Goal: Task Accomplishment & Management: Manage account settings

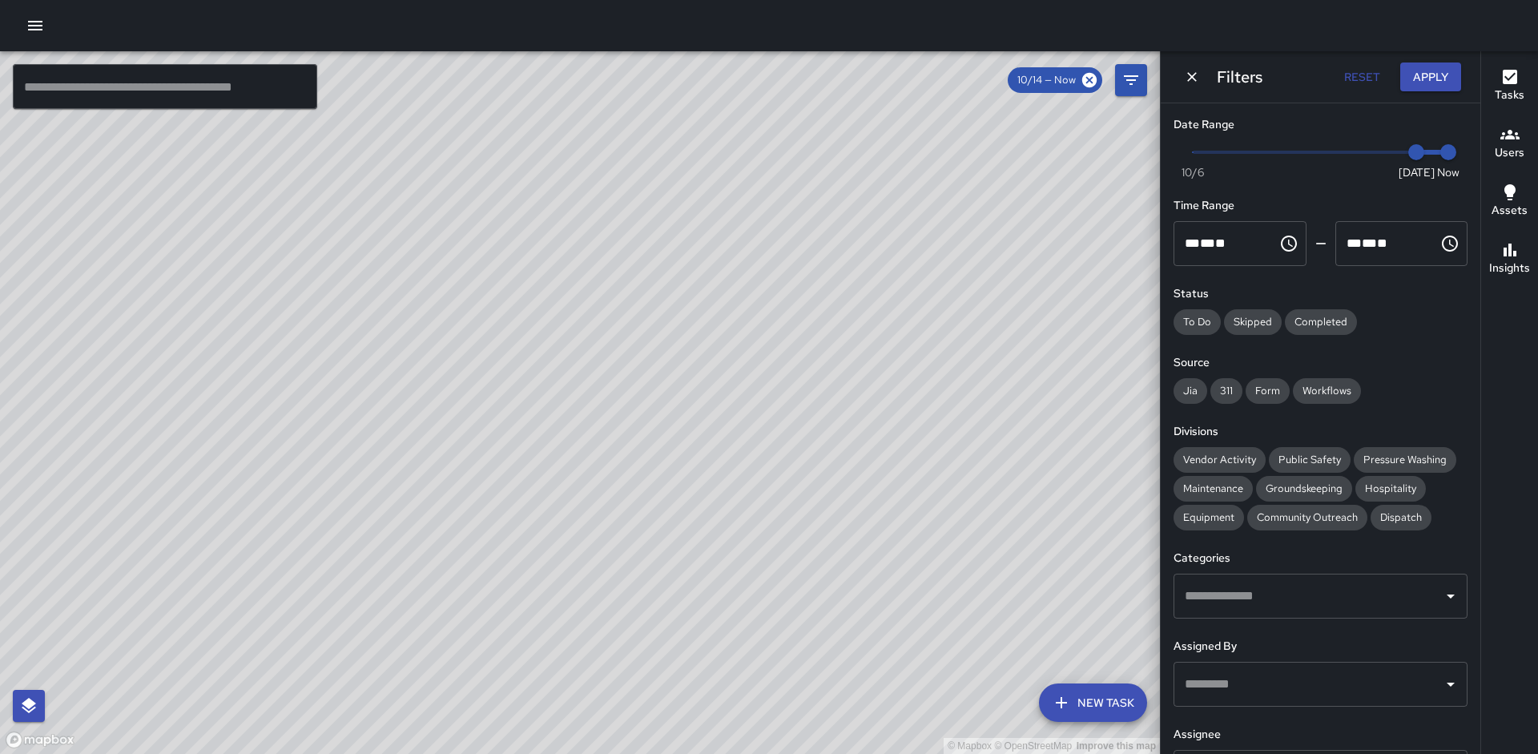
scroll to position [142, 0]
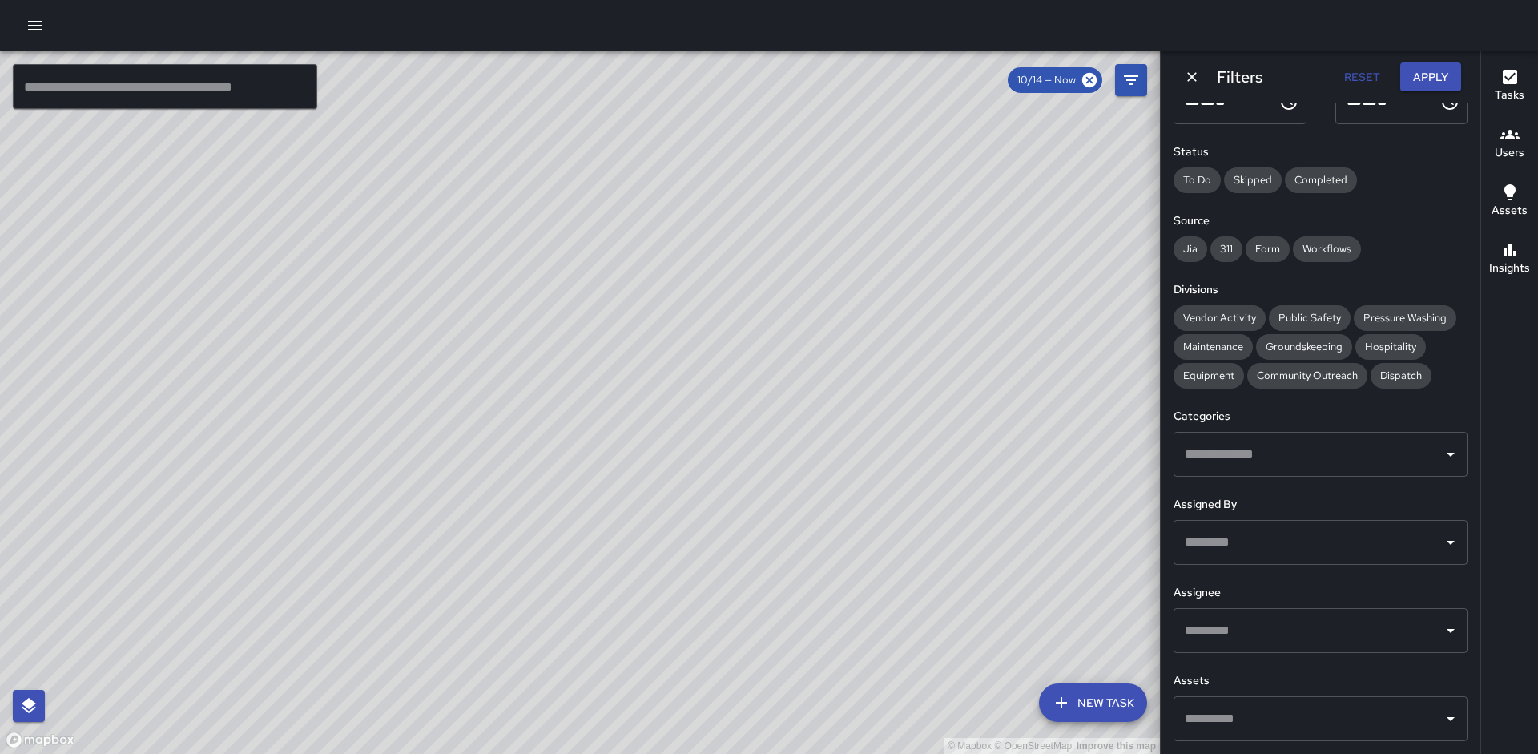
click at [230, 95] on input "text" at bounding box center [165, 86] width 304 height 45
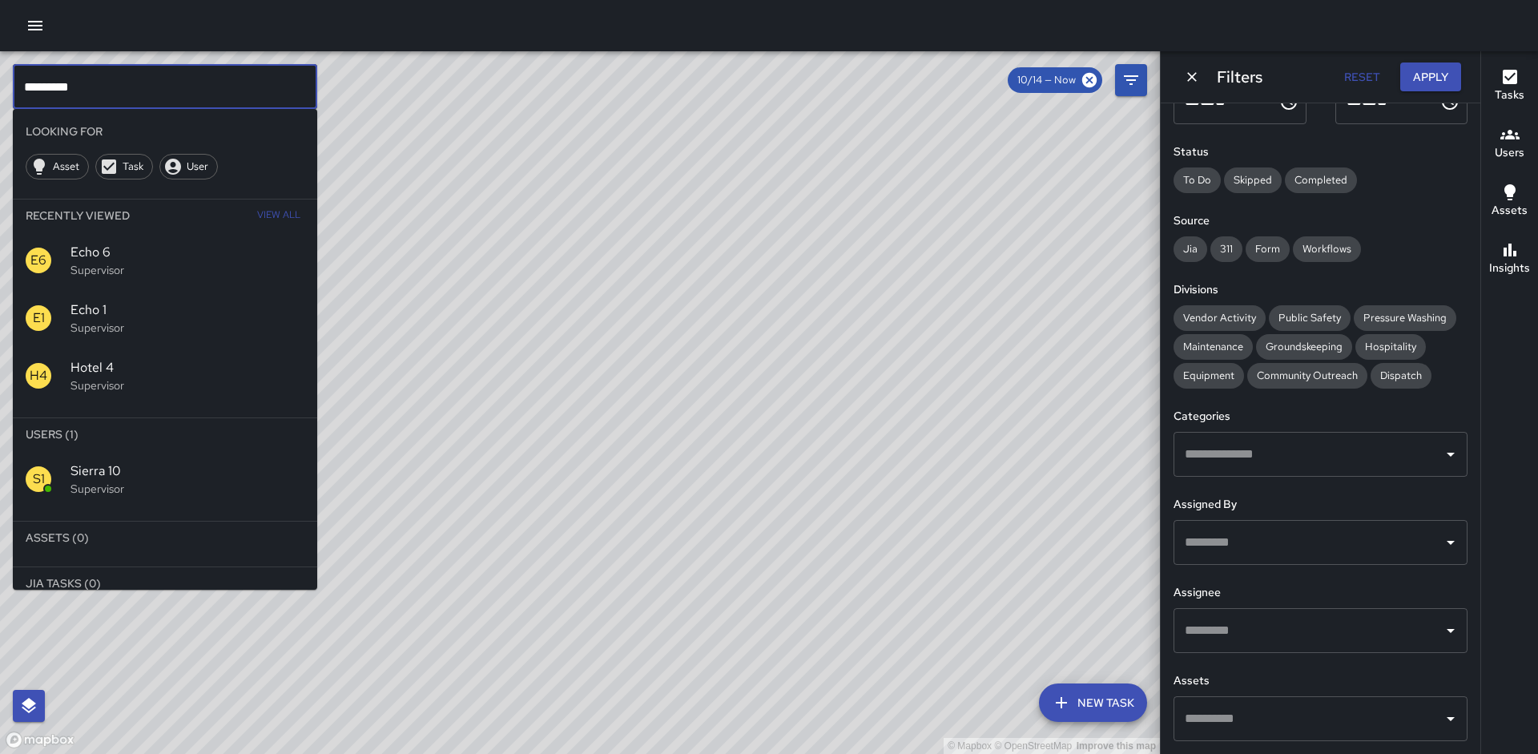
type input "*********"
click at [116, 461] on div "S1 Sierra 10 Supervisor" at bounding box center [165, 479] width 304 height 58
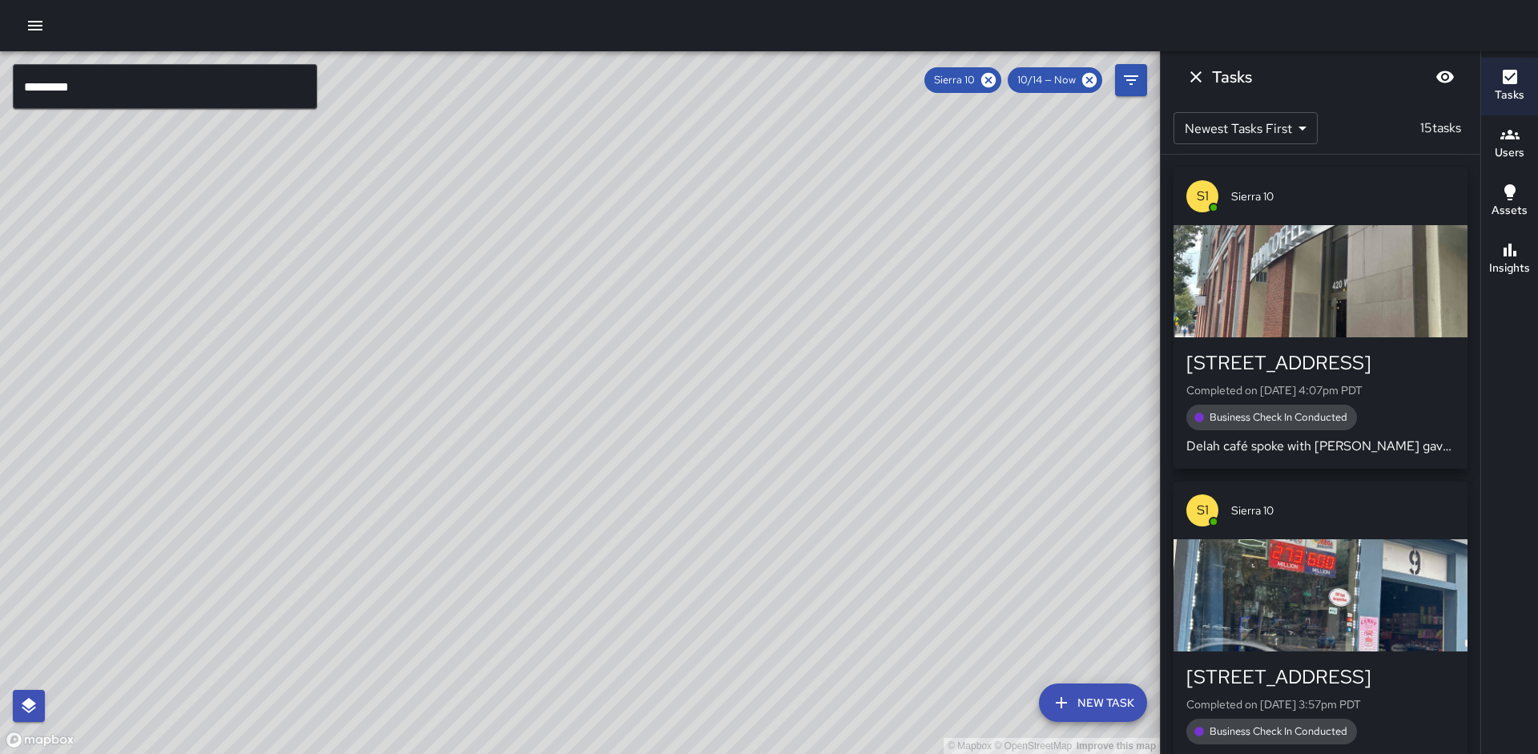
drag, startPoint x: 343, startPoint y: 405, endPoint x: 160, endPoint y: 501, distance: 206.0
click at [160, 501] on div "© Mapbox © OpenStreetMap Improve this map" at bounding box center [580, 402] width 1160 height 703
drag, startPoint x: 462, startPoint y: 366, endPoint x: 380, endPoint y: 409, distance: 92.8
click at [380, 409] on div "© Mapbox © OpenStreetMap Improve this map" at bounding box center [580, 402] width 1160 height 703
drag, startPoint x: 436, startPoint y: 458, endPoint x: 445, endPoint y: 436, distance: 24.1
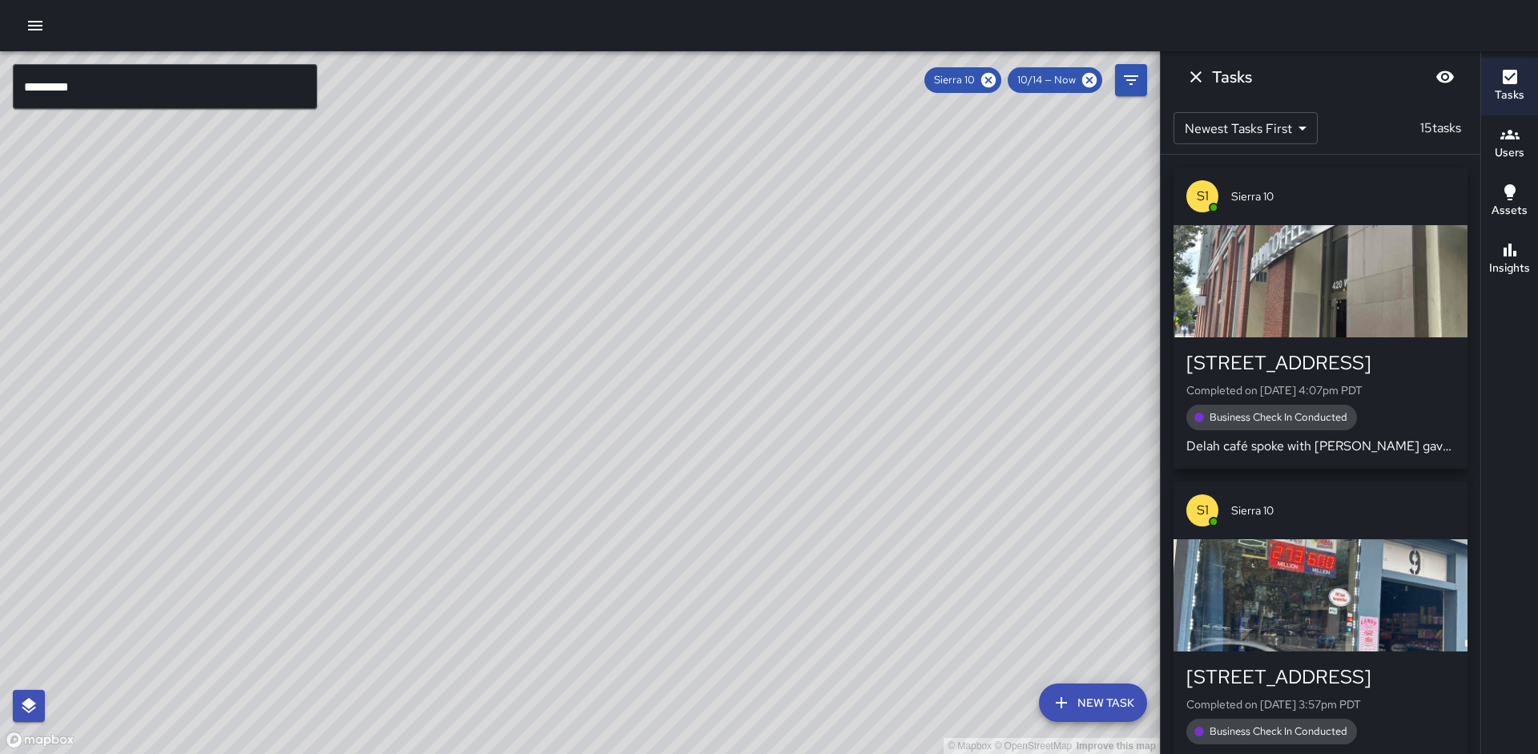
click at [445, 436] on div "© Mapbox © OpenStreetMap Improve this map" at bounding box center [580, 402] width 1160 height 703
drag, startPoint x: 236, startPoint y: 526, endPoint x: 300, endPoint y: 441, distance: 107.0
click at [300, 441] on div "© Mapbox © OpenStreetMap Improve this map" at bounding box center [580, 402] width 1160 height 703
drag, startPoint x: 336, startPoint y: 248, endPoint x: 322, endPoint y: 306, distance: 60.2
click at [322, 306] on div "© Mapbox © OpenStreetMap Improve this map" at bounding box center [580, 402] width 1160 height 703
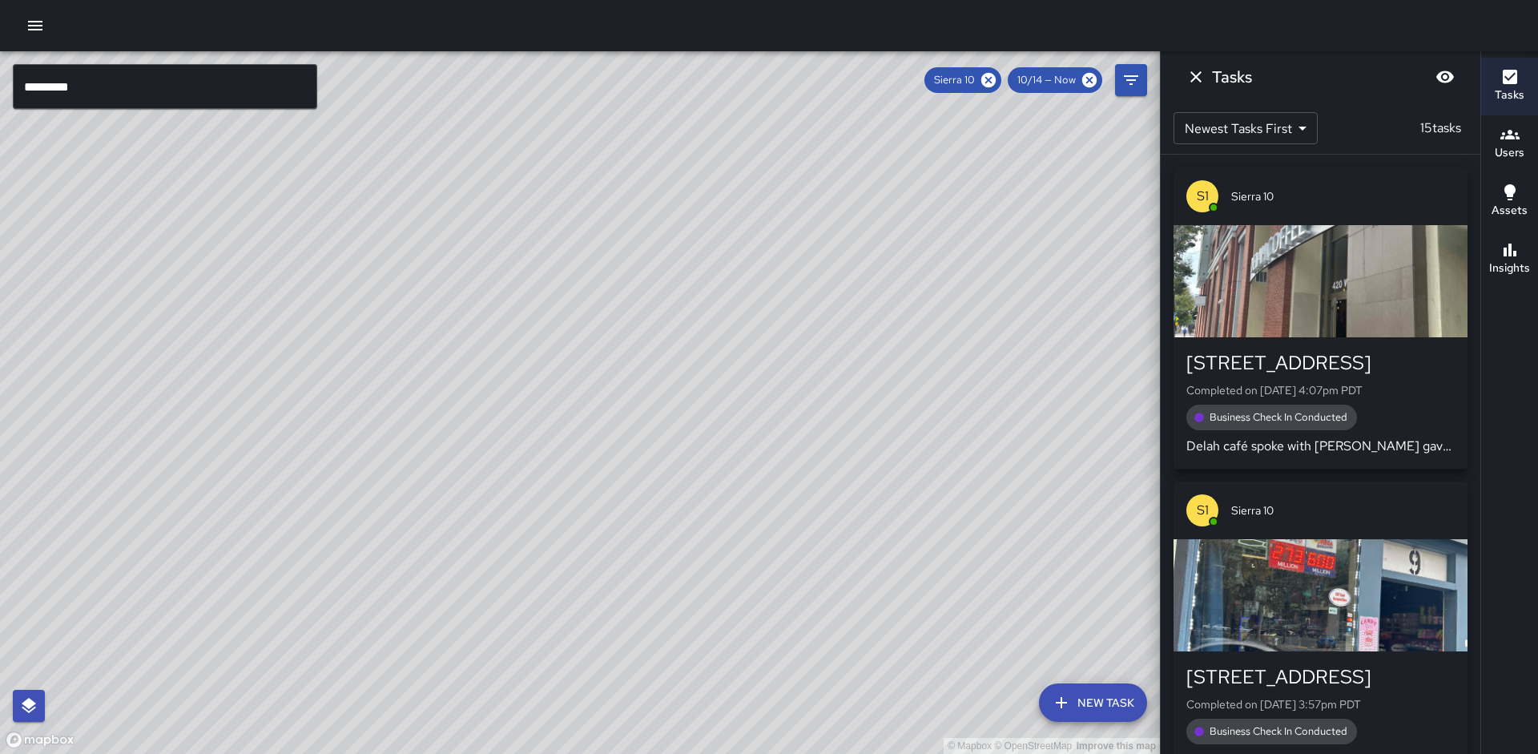
drag, startPoint x: 413, startPoint y: 291, endPoint x: 328, endPoint y: 298, distance: 84.4
click at [328, 298] on div "© Mapbox © OpenStreetMap Improve this map" at bounding box center [580, 402] width 1160 height 703
drag, startPoint x: 430, startPoint y: 290, endPoint x: 320, endPoint y: 336, distance: 119.9
click at [320, 336] on div "© Mapbox © OpenStreetMap Improve this map" at bounding box center [580, 402] width 1160 height 703
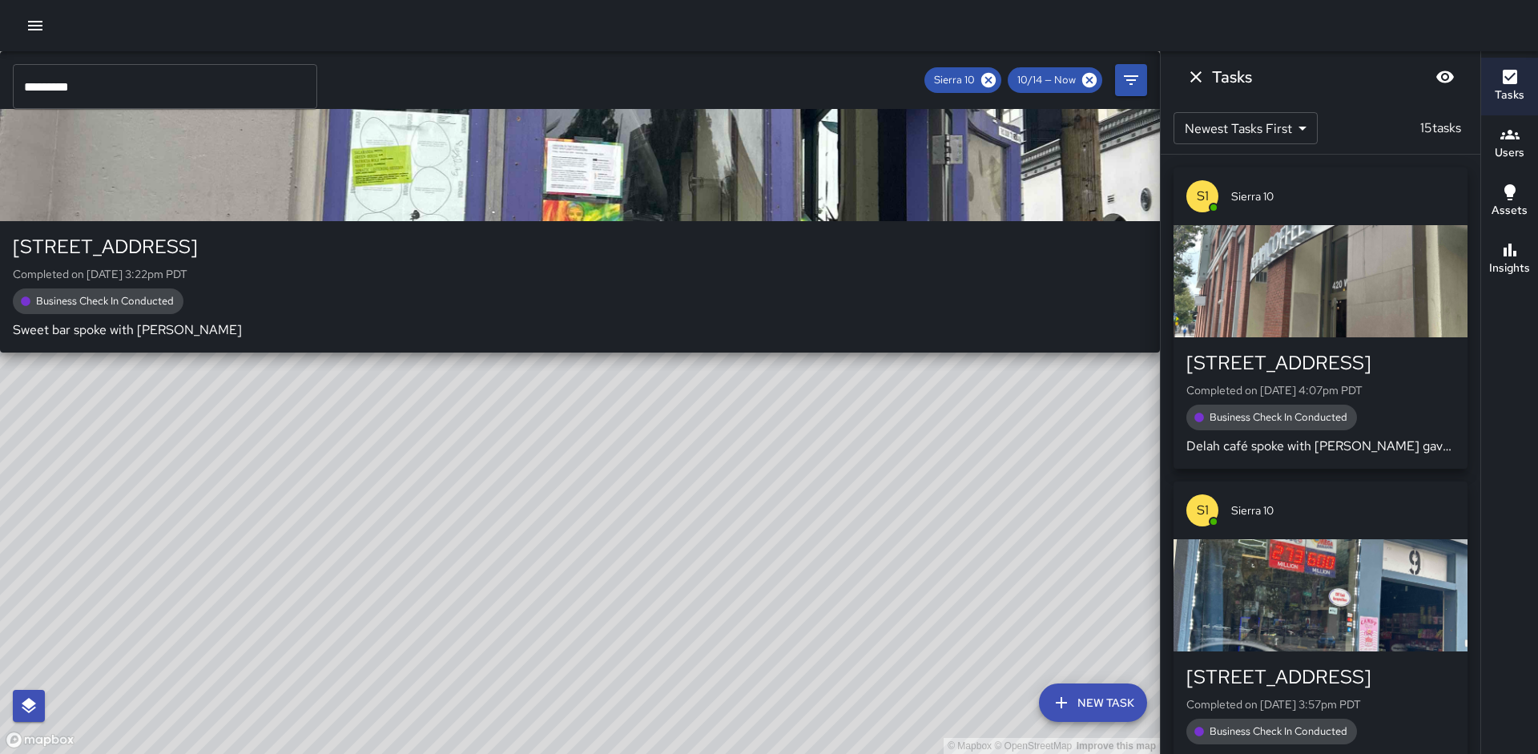
click at [435, 304] on div "© Mapbox © OpenStreetMap Improve this map S1 Sierra [GEOGRAPHIC_DATA][STREET_AD…" at bounding box center [580, 402] width 1160 height 703
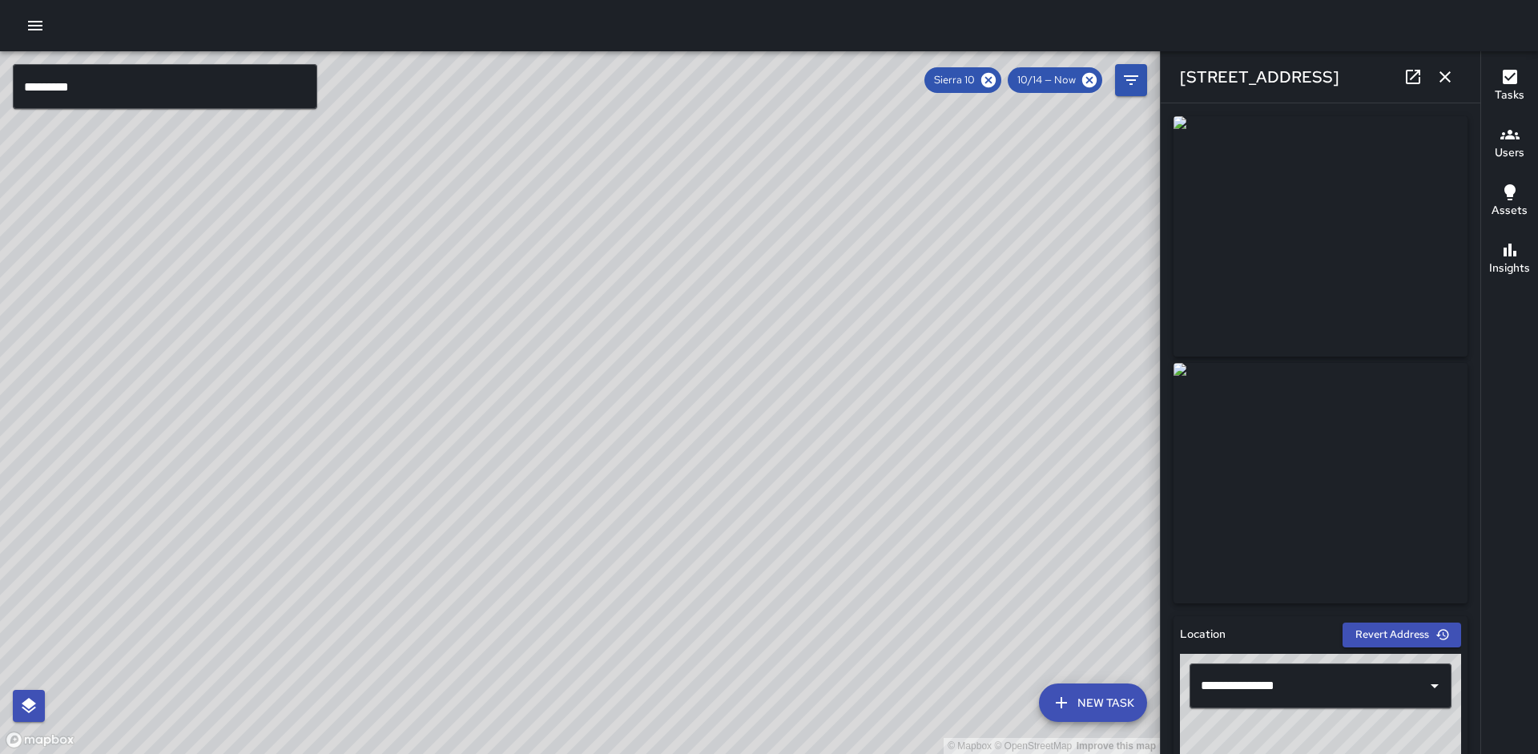
type input "**********"
click at [1441, 75] on icon "button" at bounding box center [1445, 76] width 19 height 19
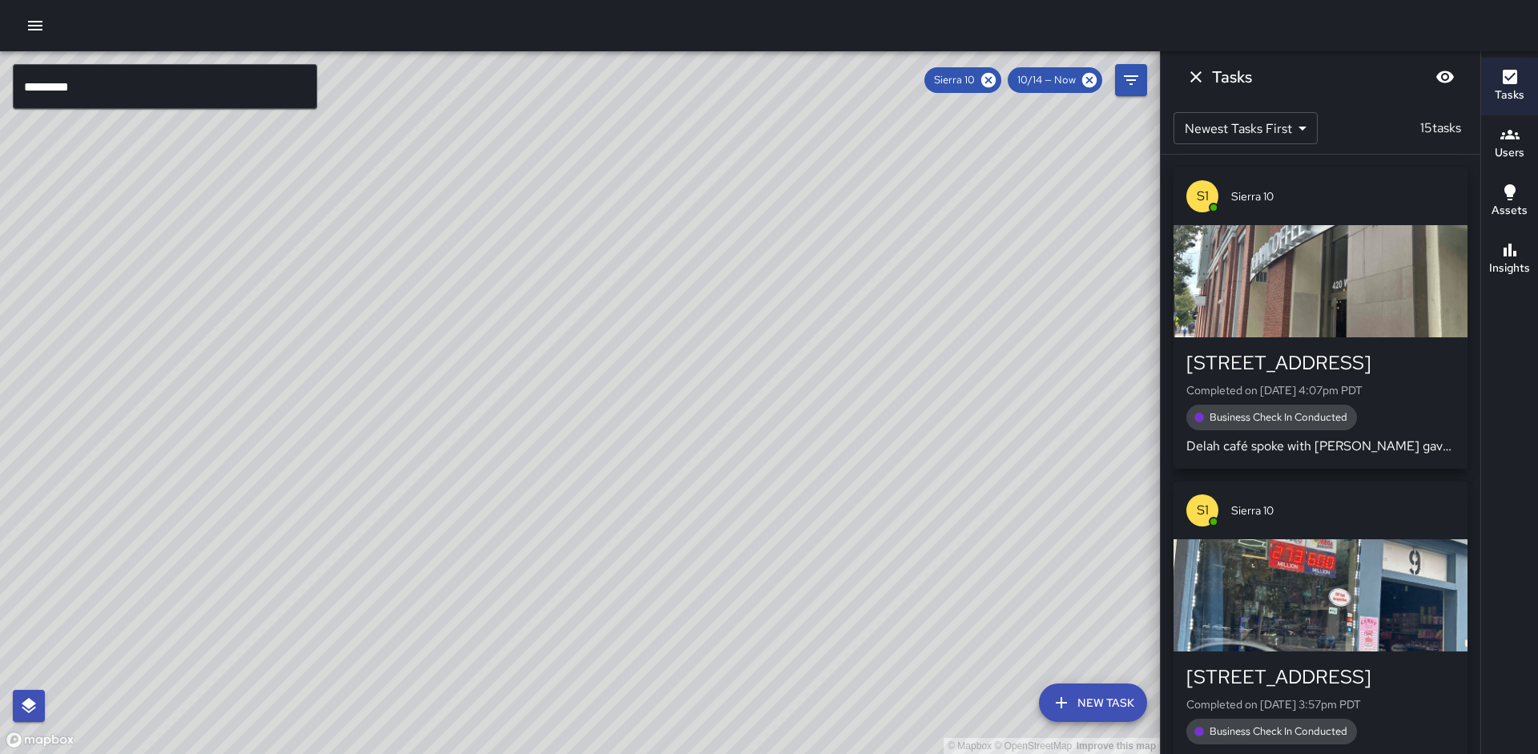
drag, startPoint x: 797, startPoint y: 316, endPoint x: 739, endPoint y: 240, distance: 96.6
click at [719, 244] on div "© Mapbox © OpenStreetMap Improve this map" at bounding box center [580, 402] width 1160 height 703
click at [990, 84] on icon at bounding box center [988, 80] width 14 height 14
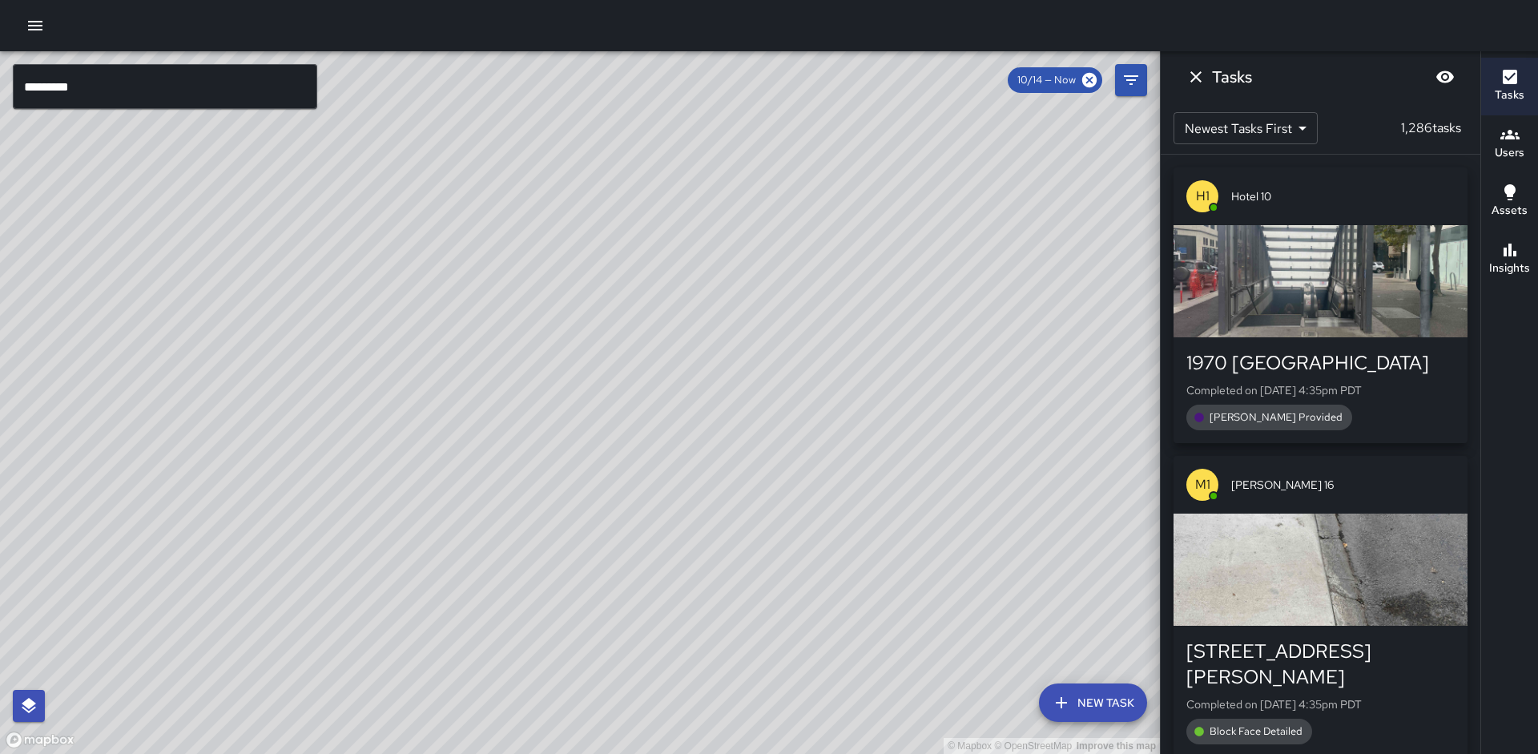
drag, startPoint x: 624, startPoint y: 293, endPoint x: 574, endPoint y: 243, distance: 71.4
click at [574, 228] on div "© Mapbox © OpenStreetMap Improve this map" at bounding box center [580, 402] width 1160 height 703
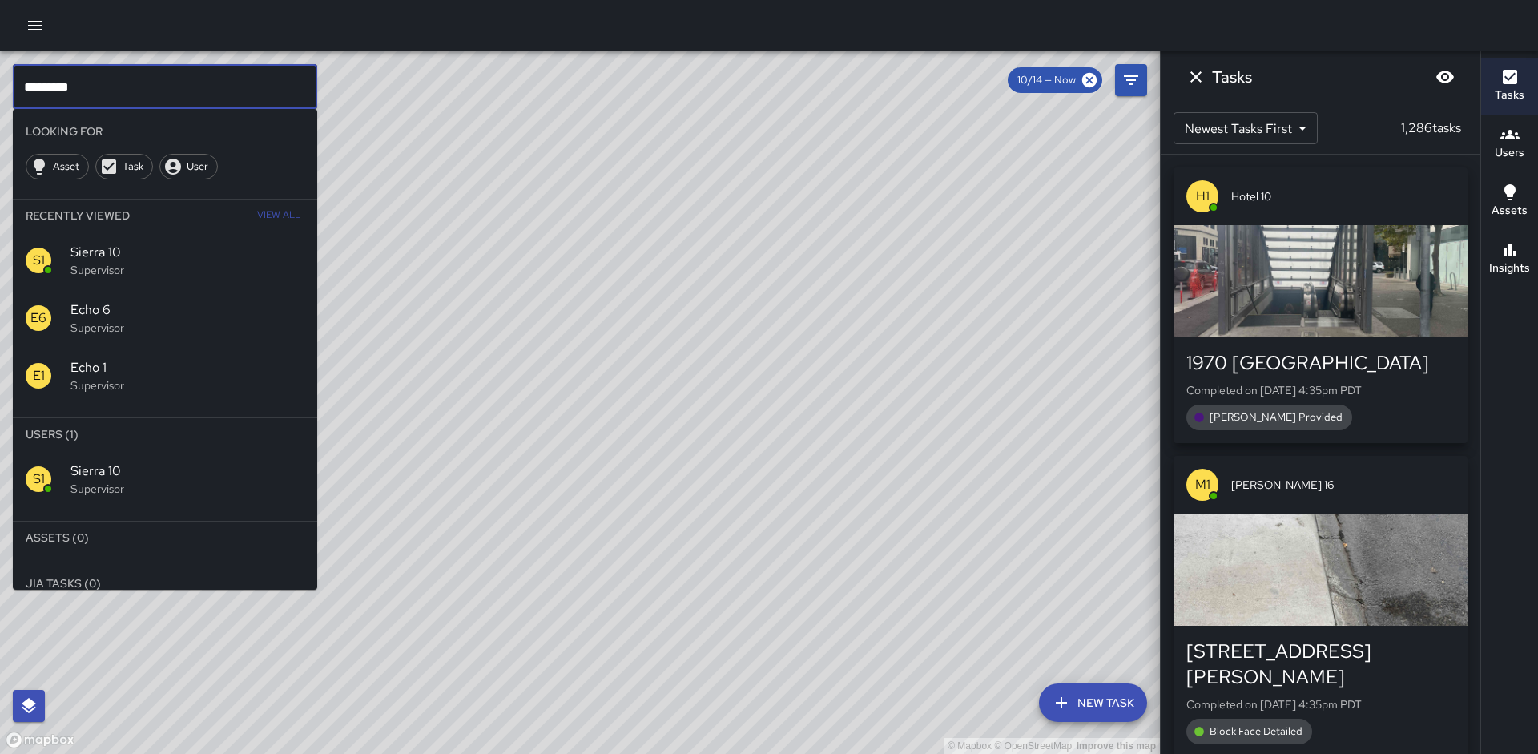
click at [166, 83] on input "*********" at bounding box center [165, 86] width 304 height 45
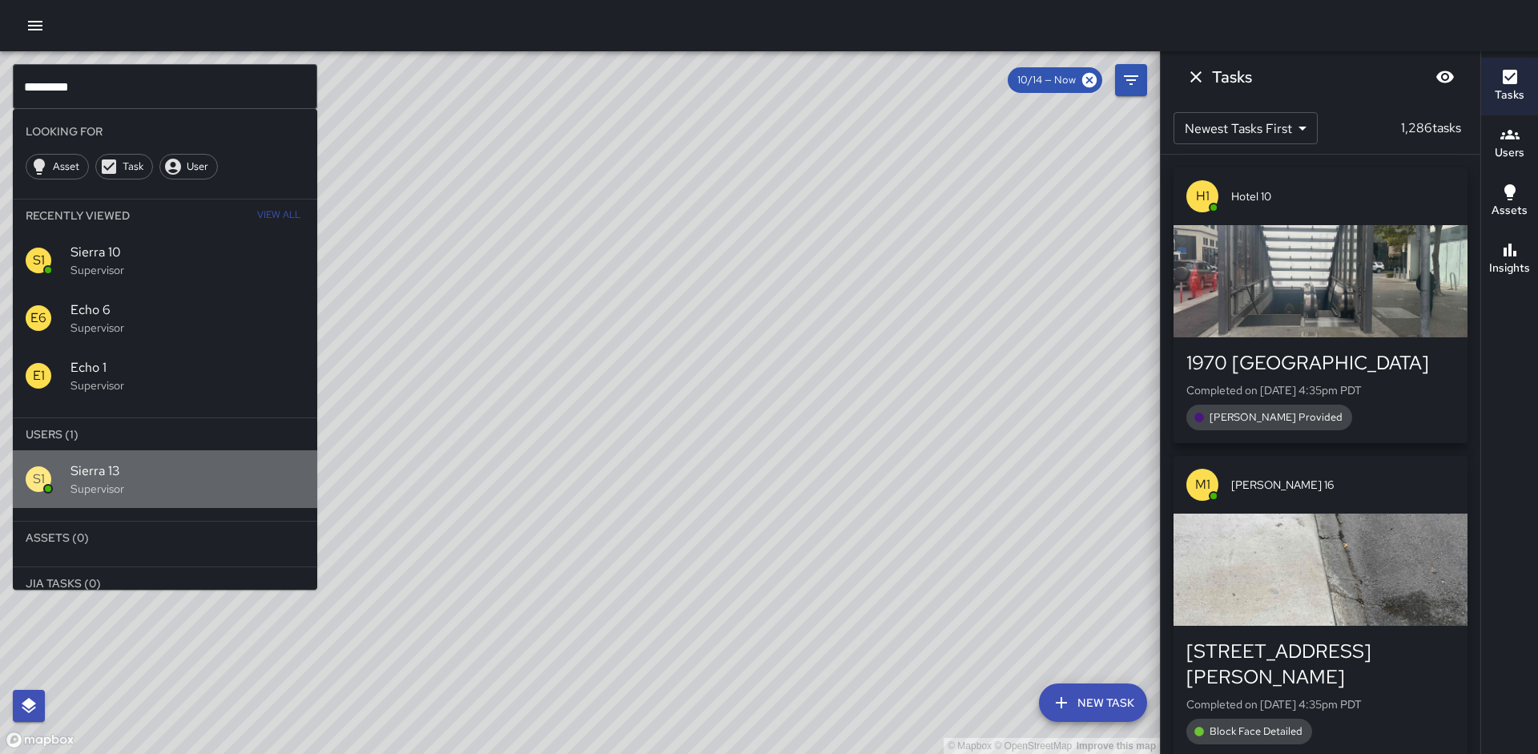
click at [177, 478] on span "Sierra 13" at bounding box center [188, 470] width 234 height 19
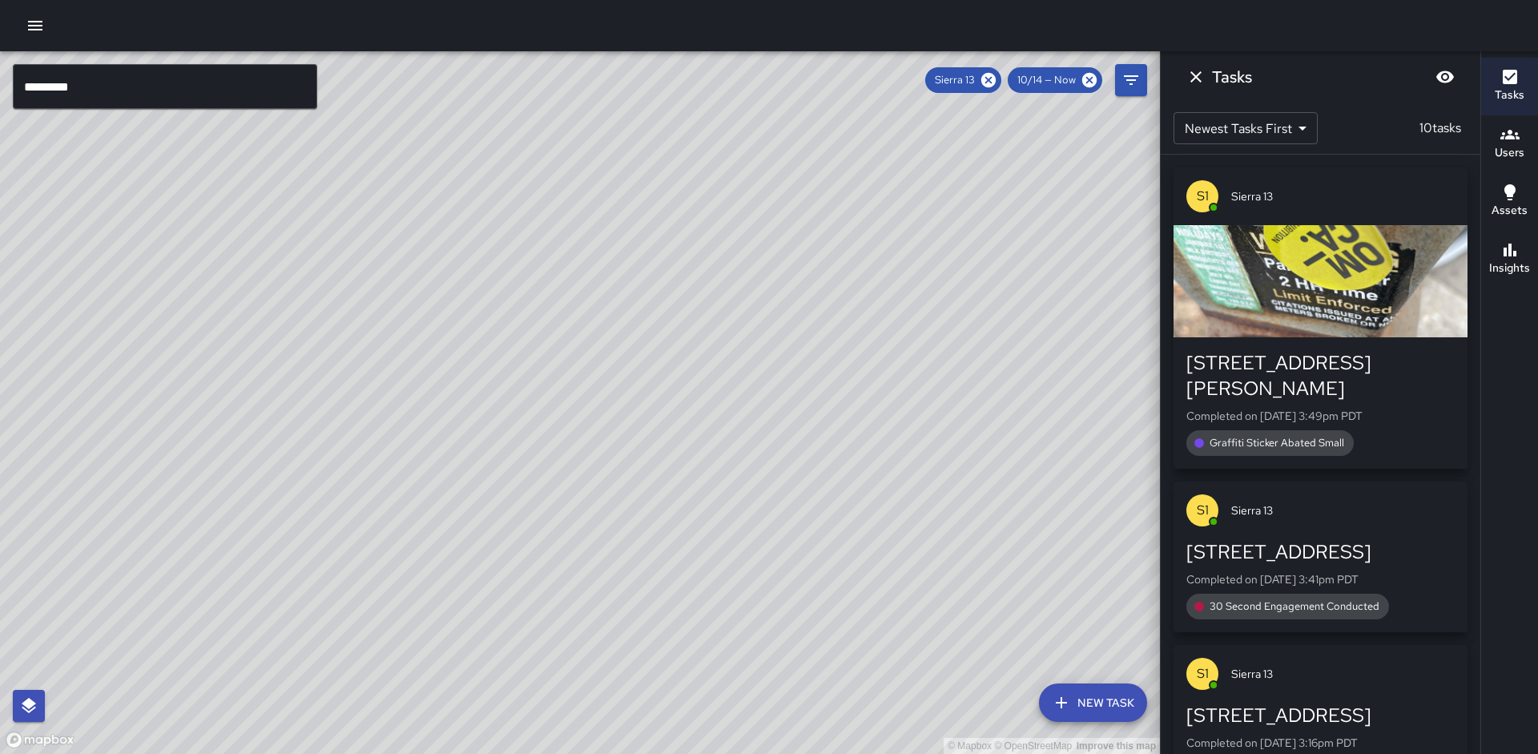
drag, startPoint x: 337, startPoint y: 369, endPoint x: 328, endPoint y: 344, distance: 26.6
click at [328, 344] on div "© Mapbox © OpenStreetMap Improve this map" at bounding box center [580, 402] width 1160 height 703
drag, startPoint x: 340, startPoint y: 428, endPoint x: 268, endPoint y: 350, distance: 106.6
click at [252, 324] on div "© Mapbox © OpenStreetMap Improve this map" at bounding box center [580, 402] width 1160 height 703
drag, startPoint x: 630, startPoint y: 401, endPoint x: 445, endPoint y: 302, distance: 209.7
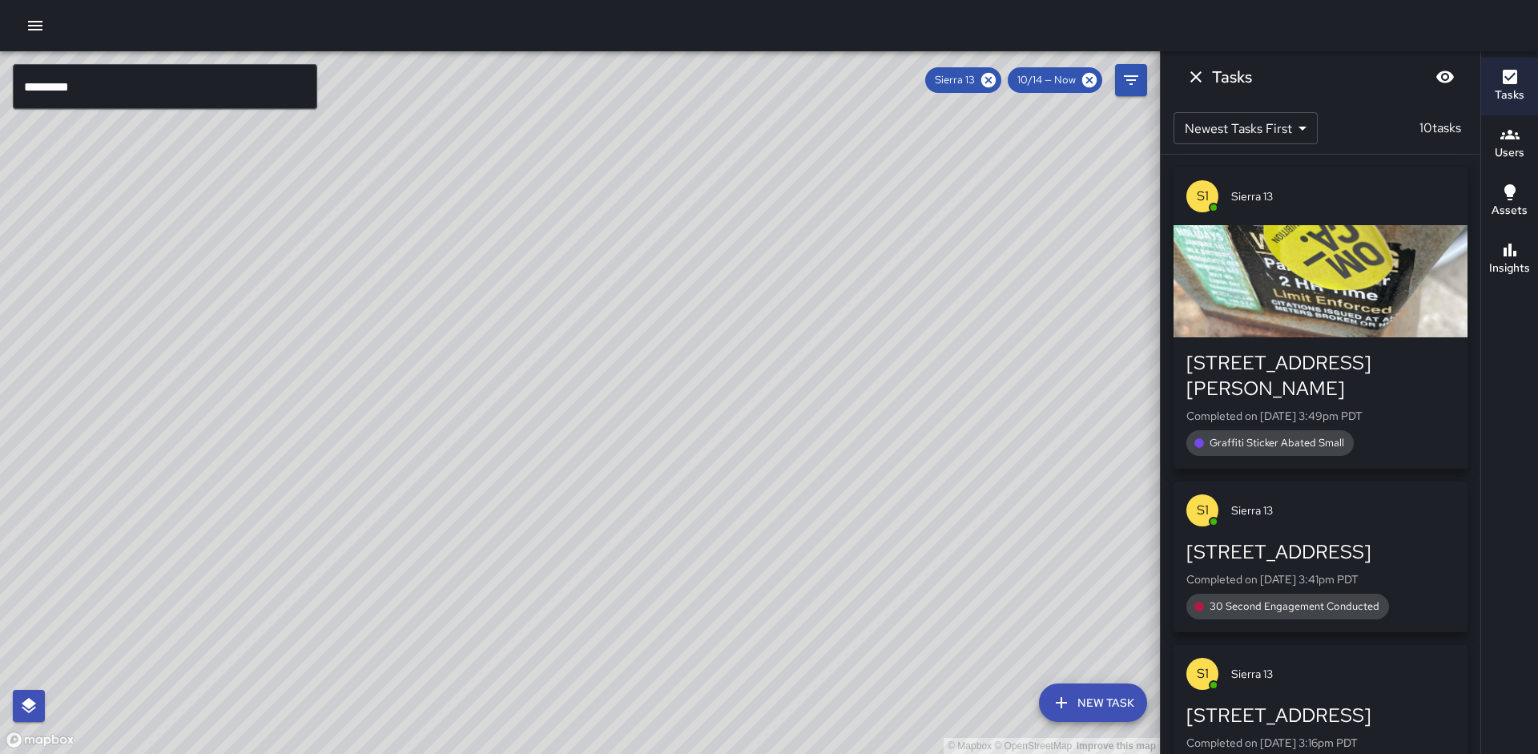
click at [445, 302] on div "© Mapbox © OpenStreetMap Improve this map" at bounding box center [580, 402] width 1160 height 703
drag, startPoint x: 451, startPoint y: 284, endPoint x: 472, endPoint y: 433, distance: 150.5
click at [472, 433] on div "© Mapbox © OpenStreetMap Improve this map" at bounding box center [580, 402] width 1160 height 703
click at [1490, 239] on button "Insights" at bounding box center [1509, 260] width 57 height 58
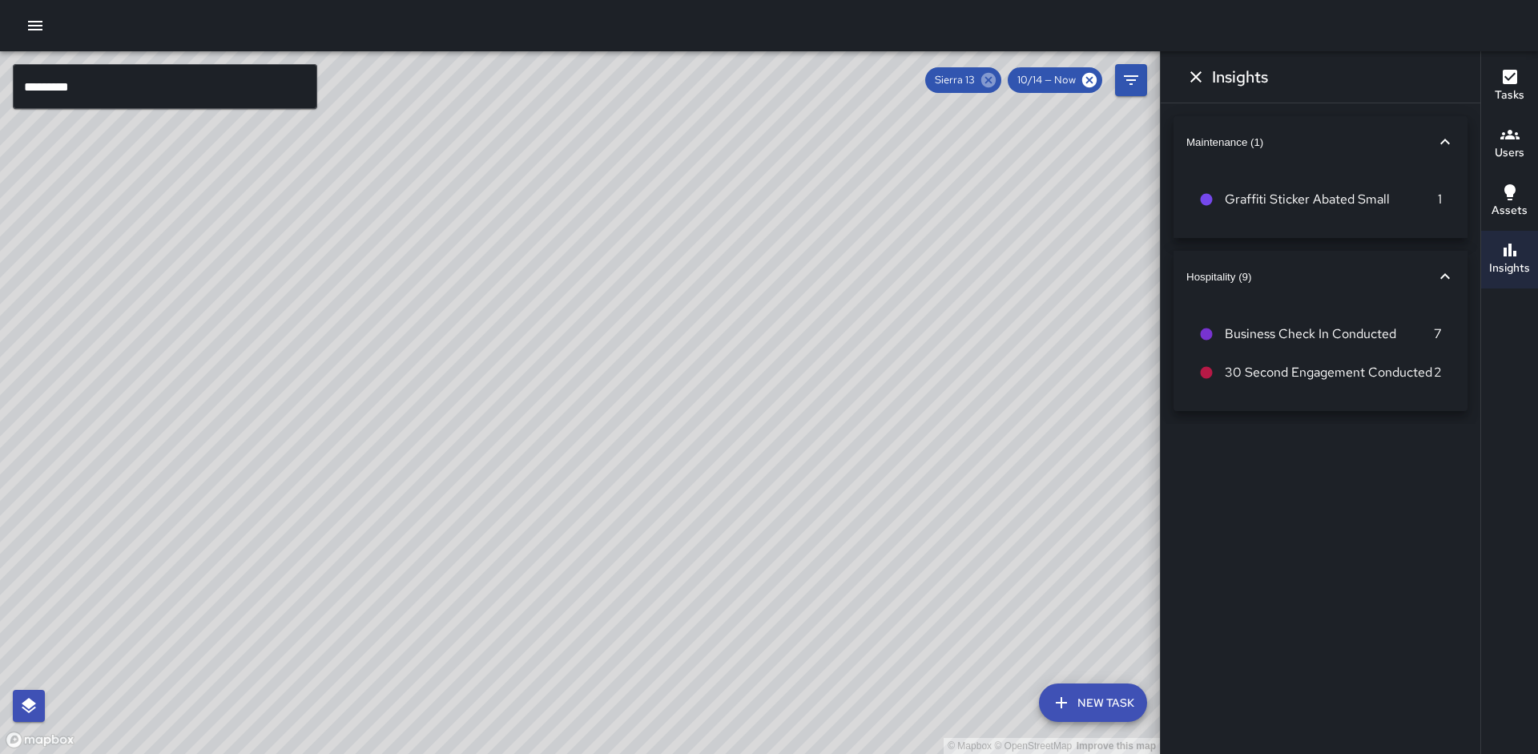
click at [997, 75] on icon at bounding box center [989, 80] width 18 height 18
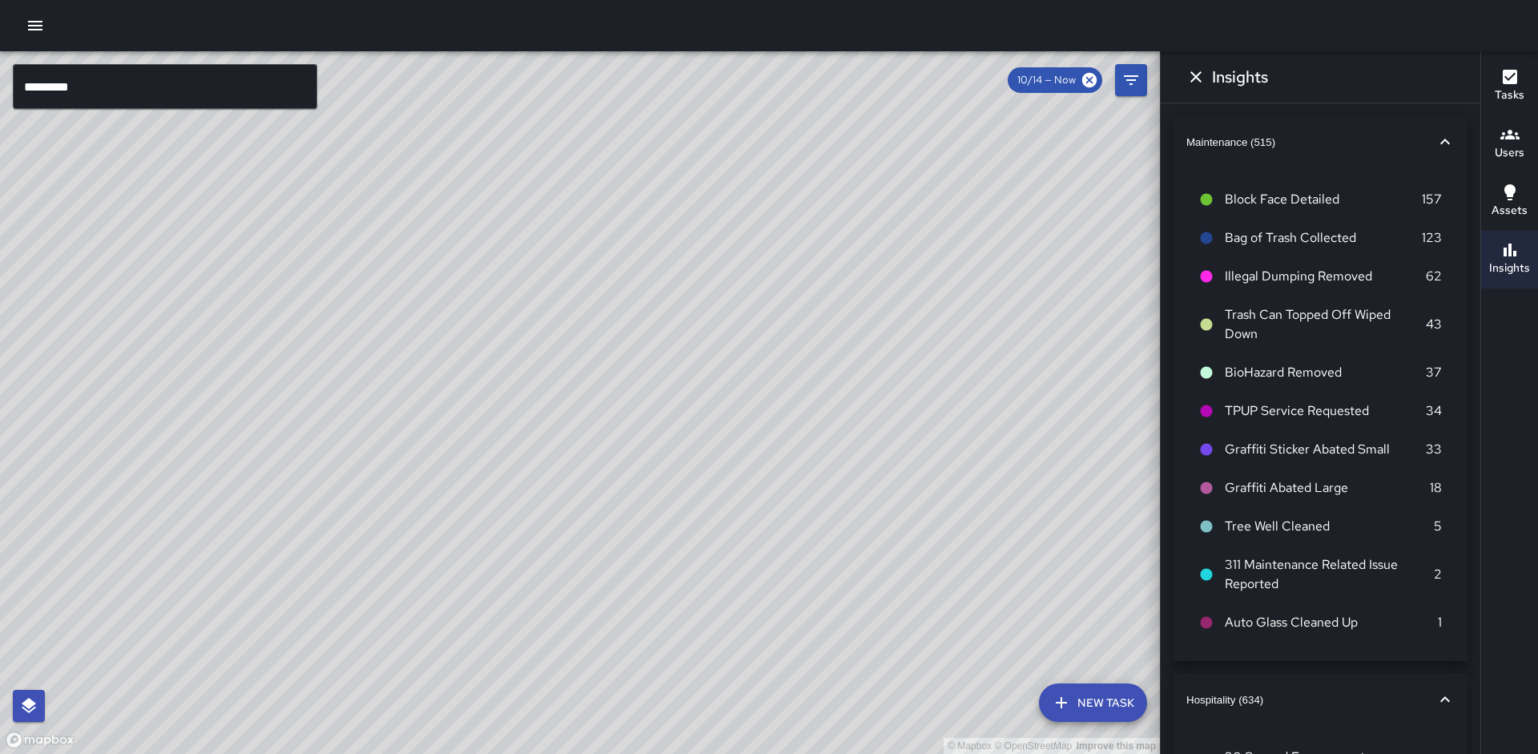
click at [211, 77] on input "*********" at bounding box center [165, 86] width 304 height 45
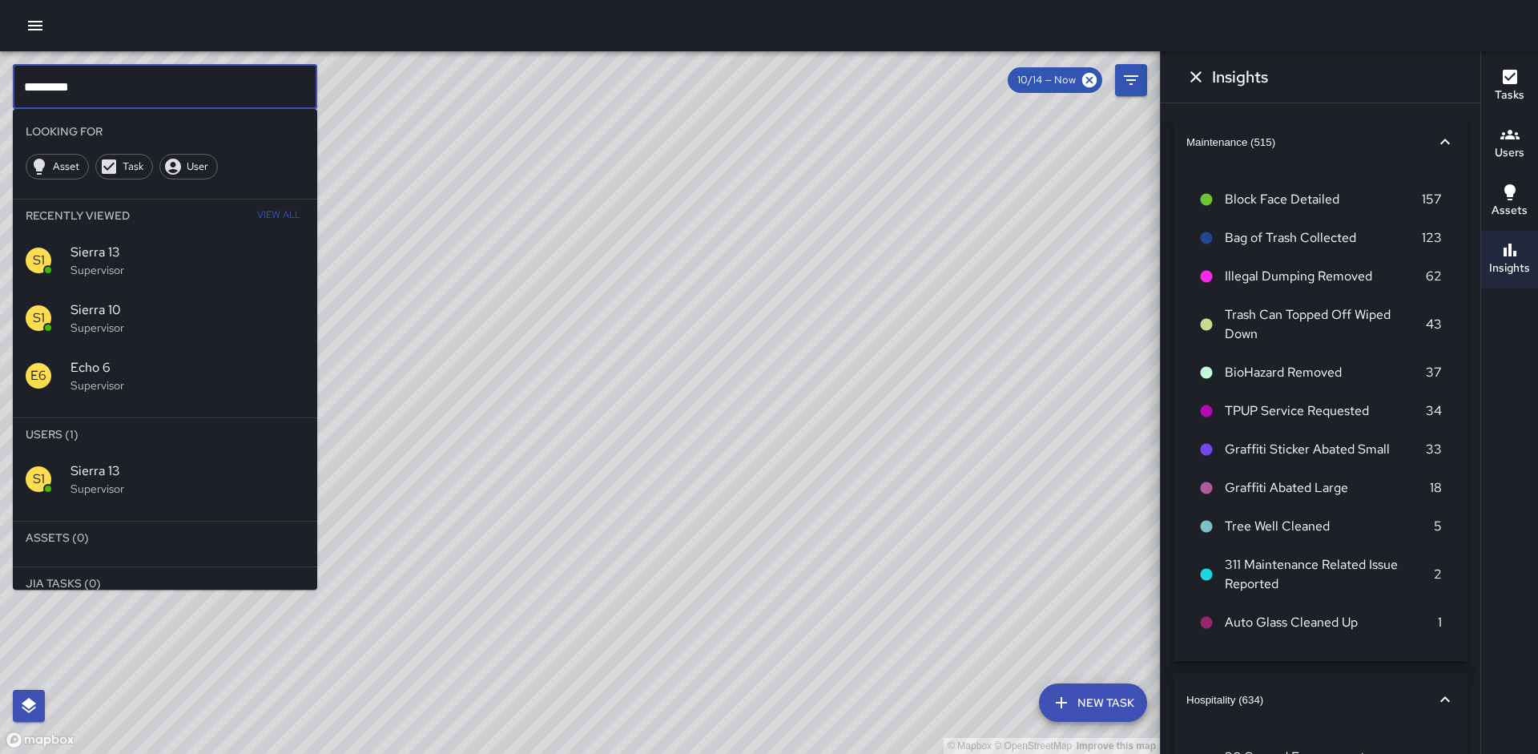
click at [195, 299] on div "S1 Sierra 10 Supervisor" at bounding box center [165, 318] width 304 height 58
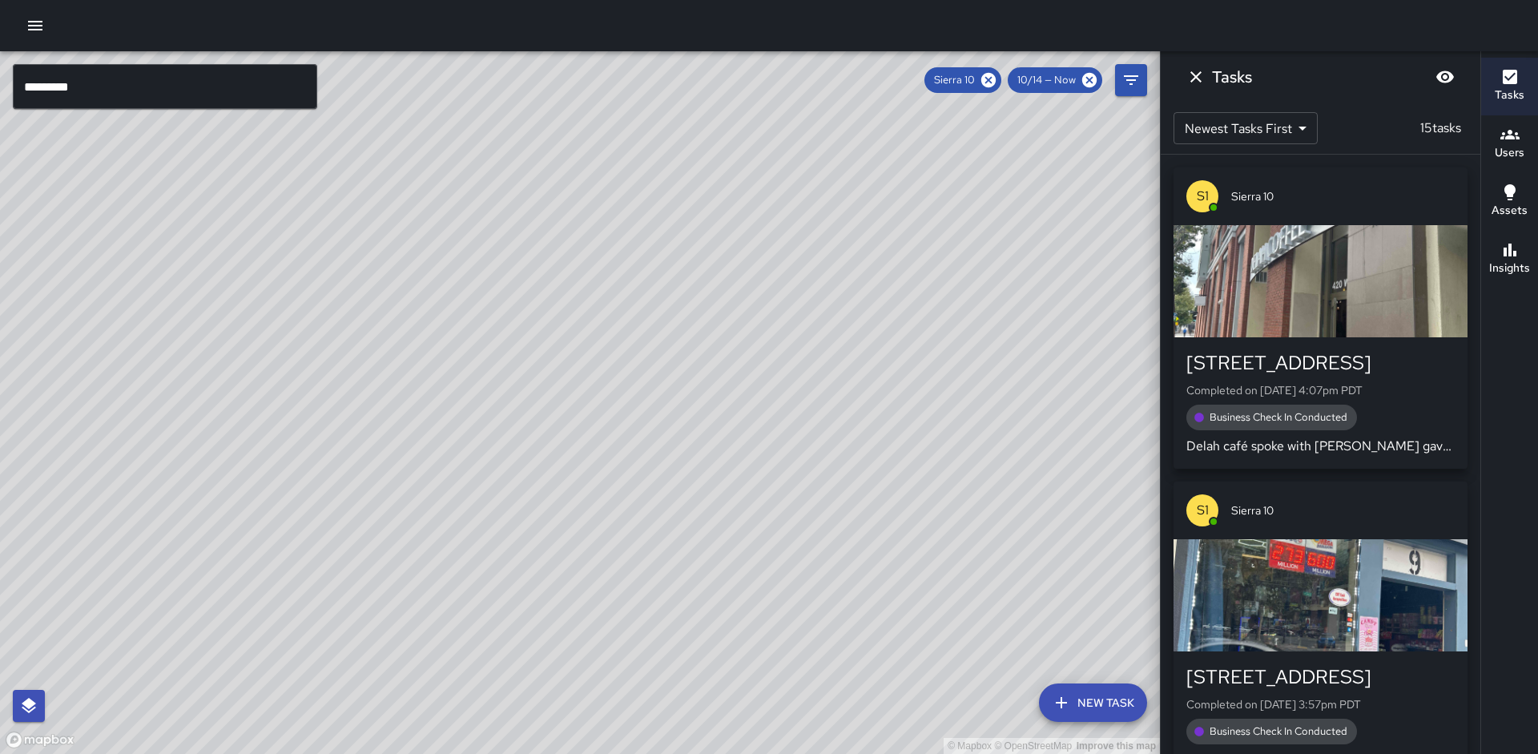
drag, startPoint x: 365, startPoint y: 264, endPoint x: 304, endPoint y: 354, distance: 108.9
click at [304, 354] on div "© Mapbox © OpenStreetMap Improve this map" at bounding box center [580, 402] width 1160 height 703
click at [391, 258] on div "© Mapbox © OpenStreetMap Improve this map" at bounding box center [580, 402] width 1160 height 703
drag, startPoint x: 445, startPoint y: 303, endPoint x: 463, endPoint y: 361, distance: 61.1
click at [463, 361] on div "© Mapbox © OpenStreetMap Improve this map" at bounding box center [580, 402] width 1160 height 703
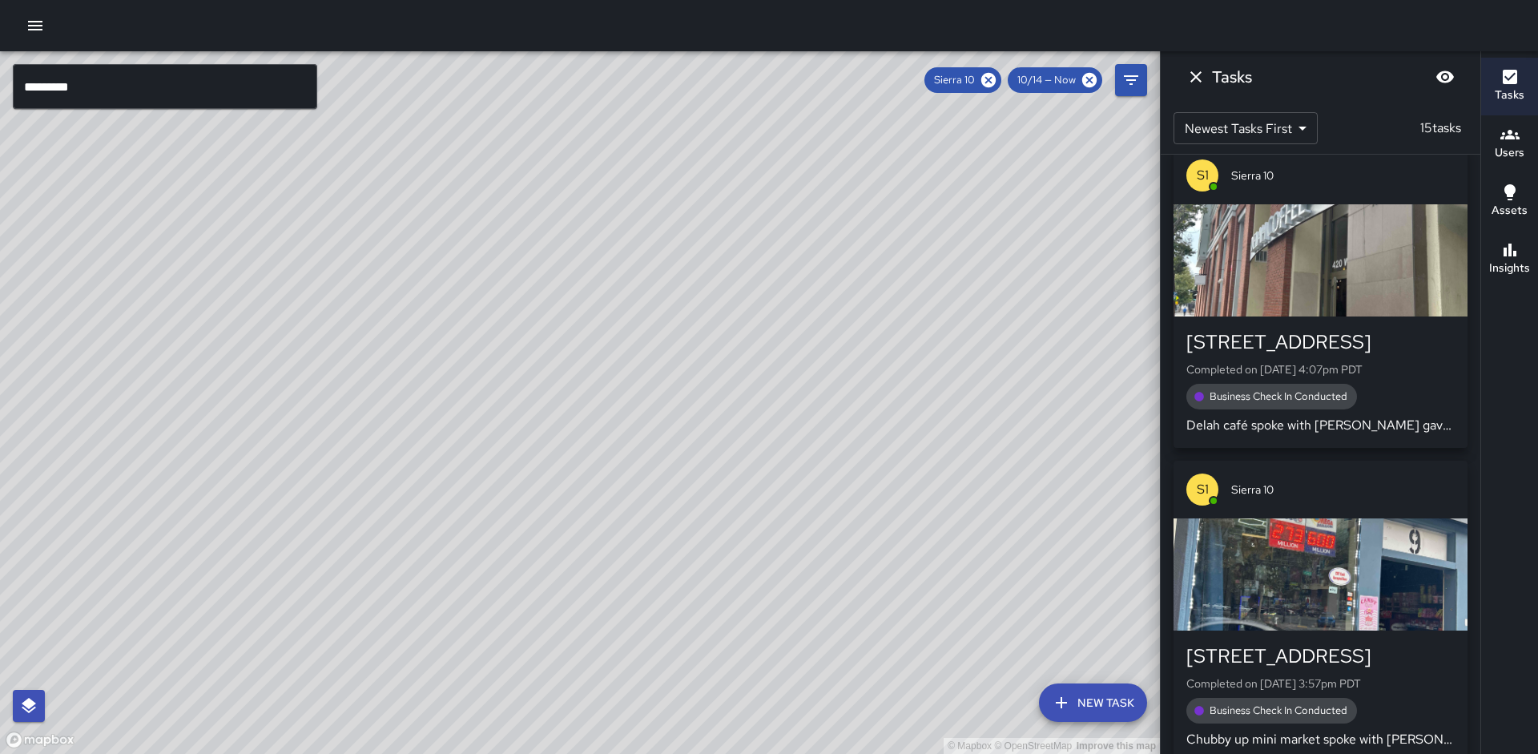
scroll to position [24, 0]
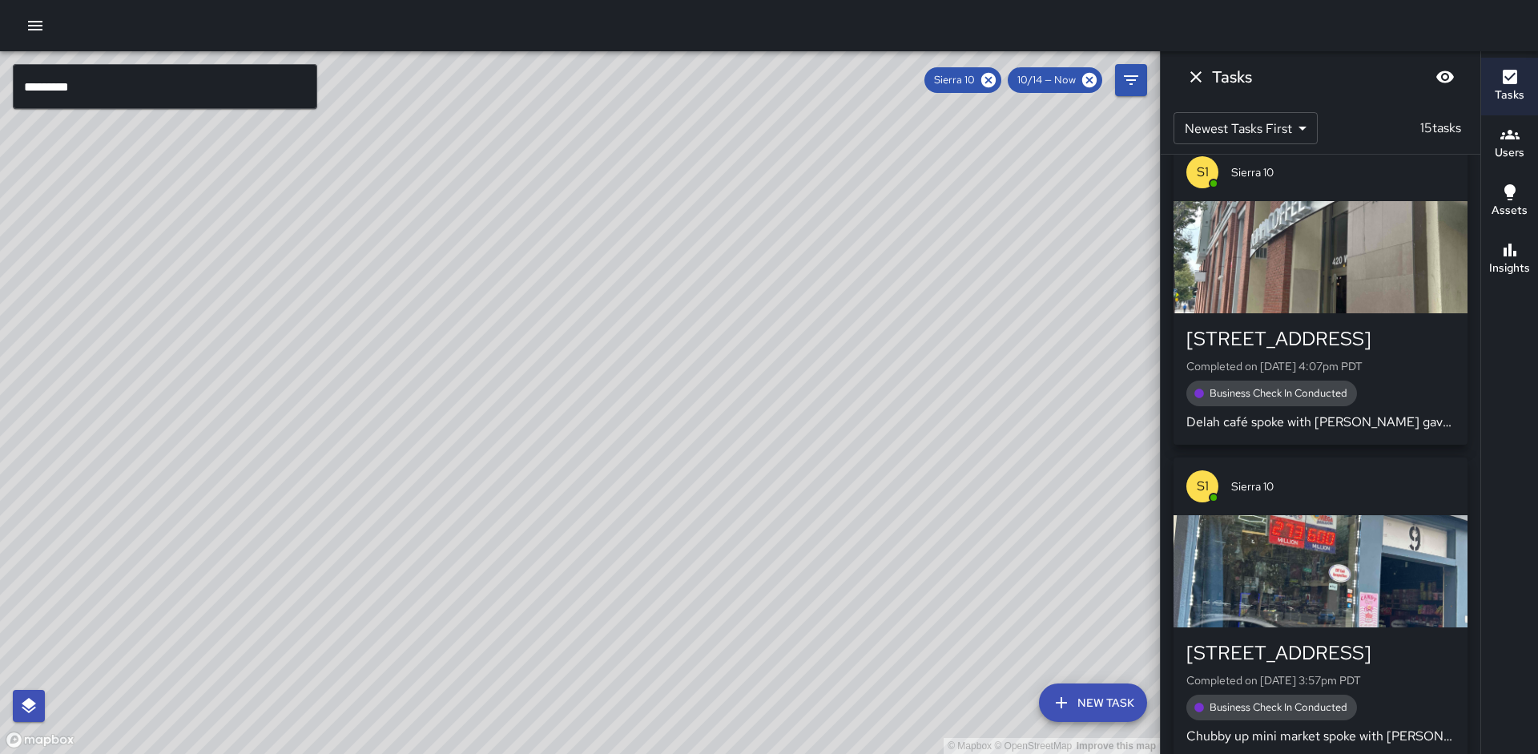
click at [1513, 272] on h6 "Insights" at bounding box center [1509, 269] width 41 height 18
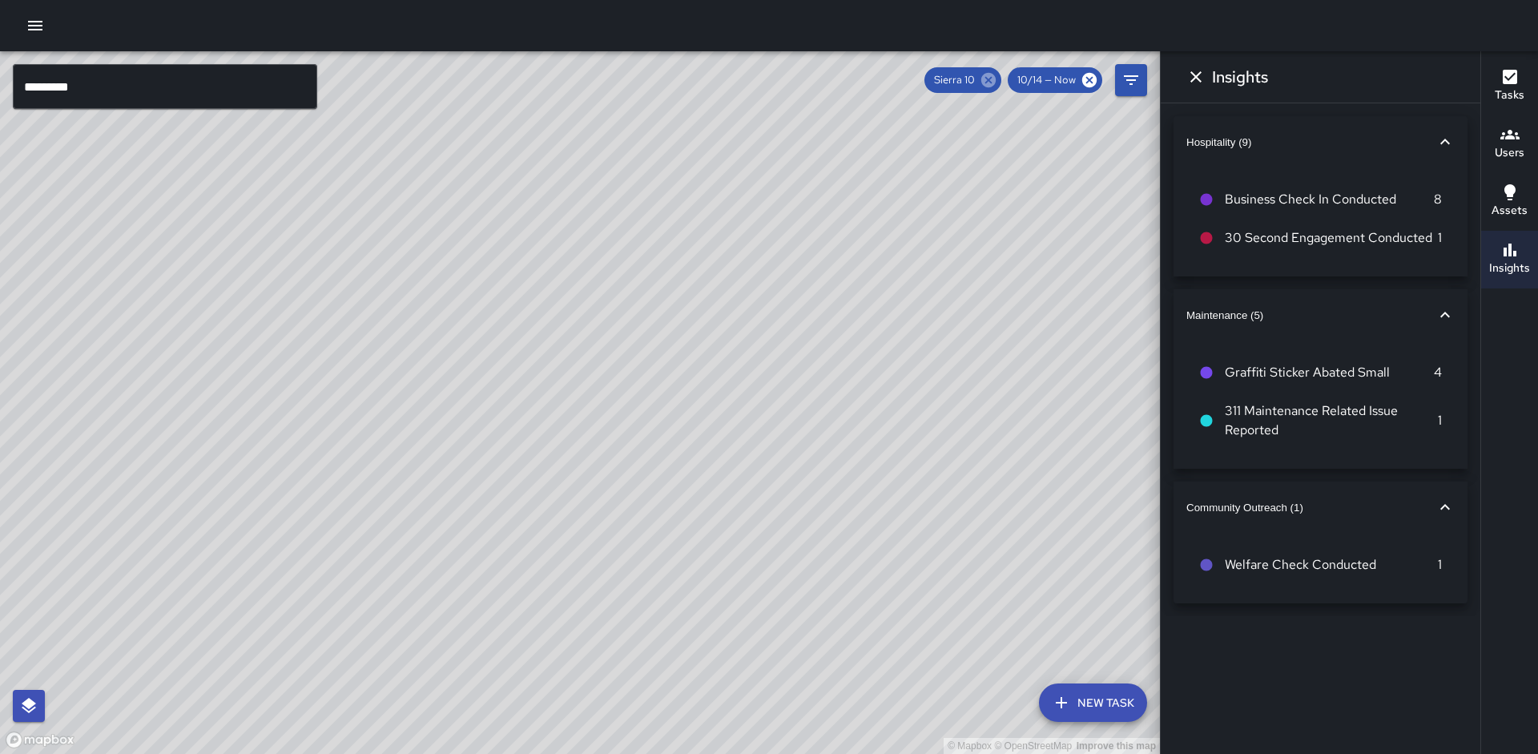
click at [984, 76] on icon at bounding box center [988, 80] width 14 height 14
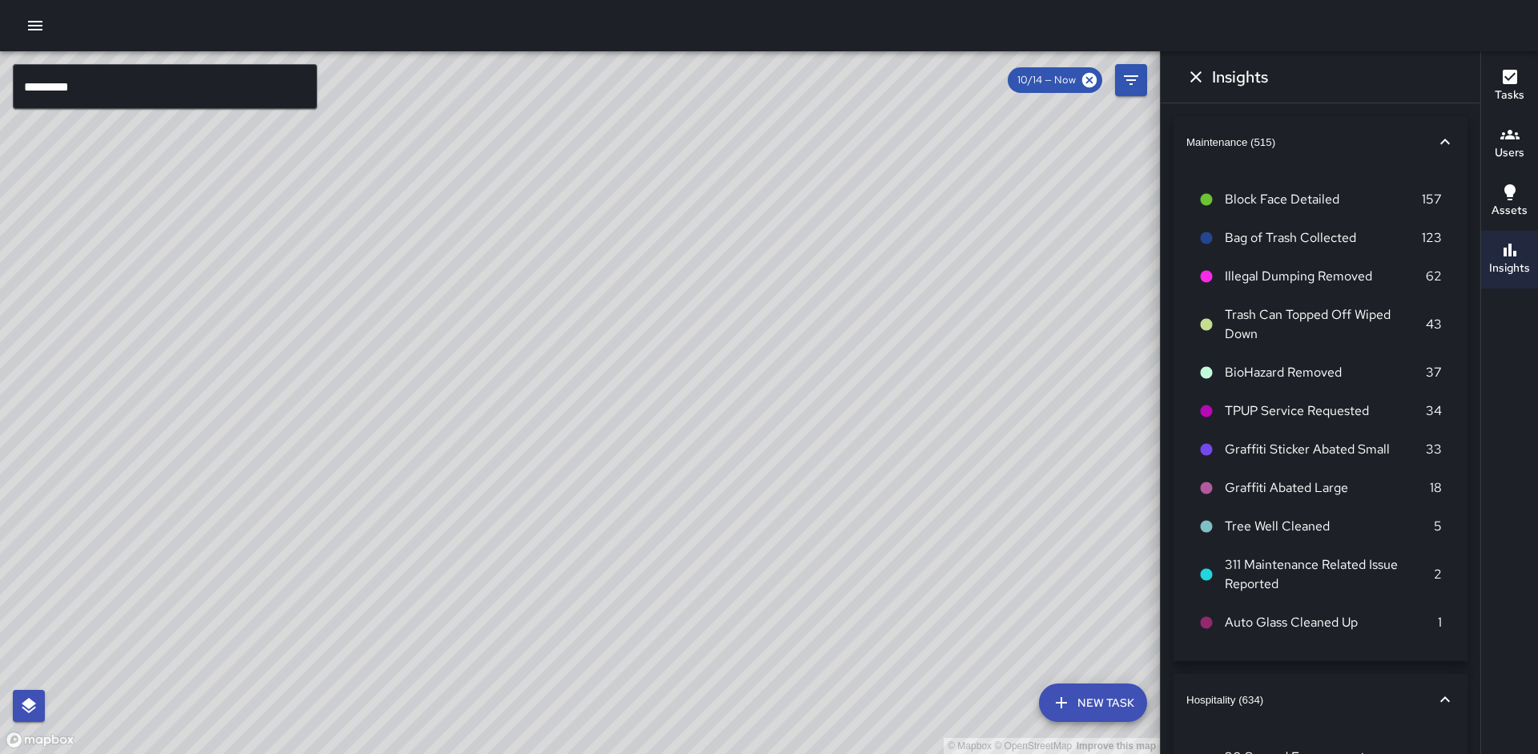
drag, startPoint x: 586, startPoint y: 296, endPoint x: 627, endPoint y: 260, distance: 55.1
click at [627, 260] on div "© Mapbox © OpenStreetMap Improve this map" at bounding box center [580, 402] width 1160 height 703
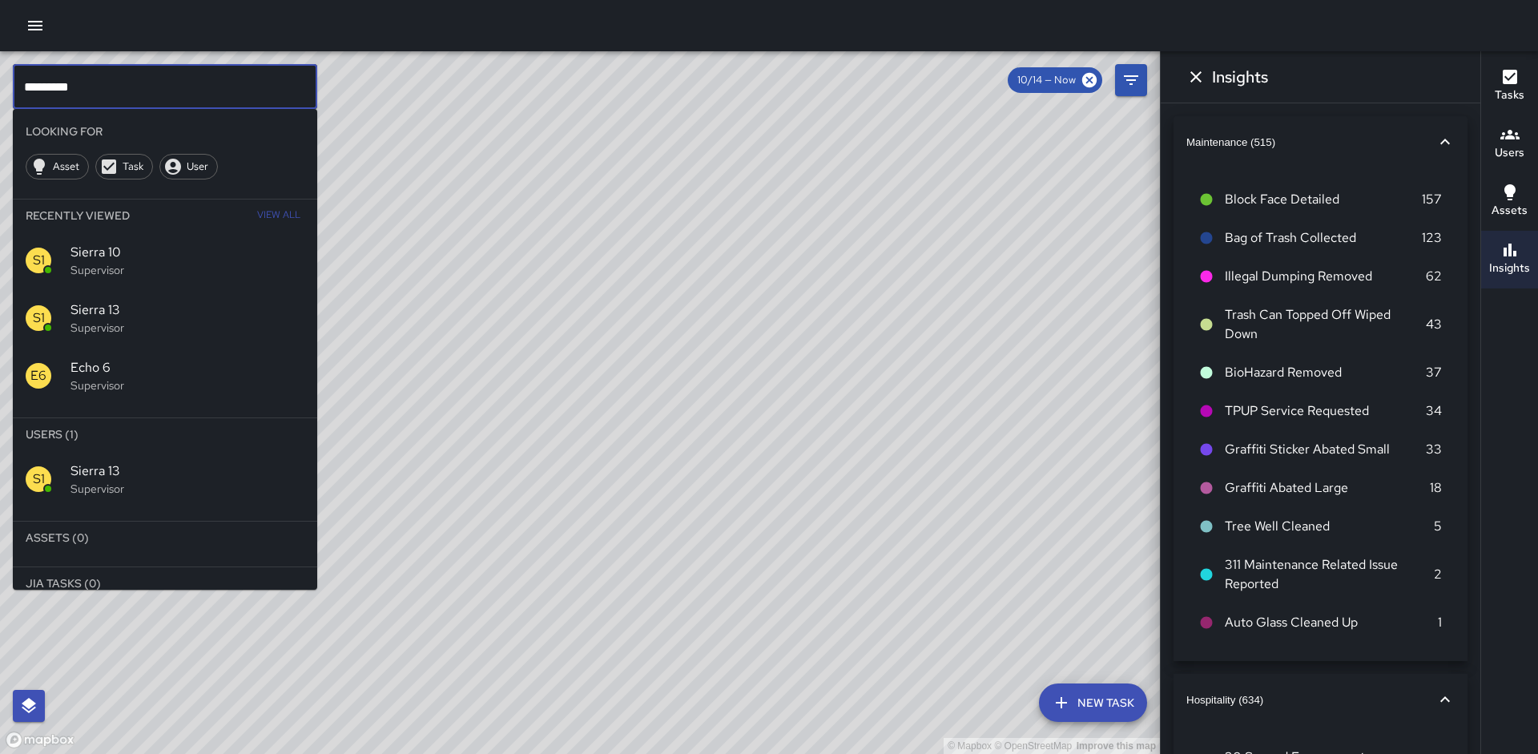
click at [215, 91] on input "*********" at bounding box center [165, 86] width 304 height 45
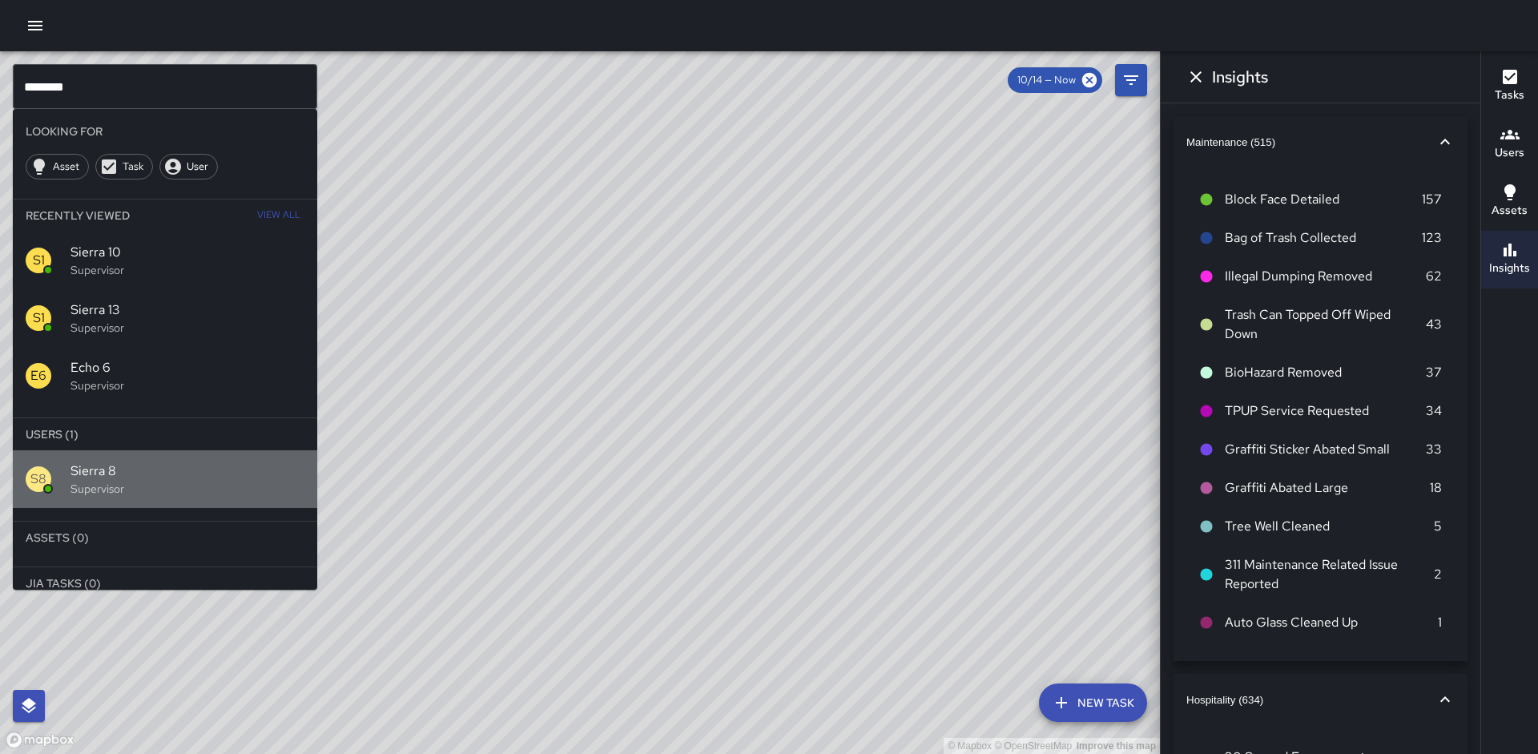
click at [135, 478] on span "Sierra 8" at bounding box center [188, 470] width 234 height 19
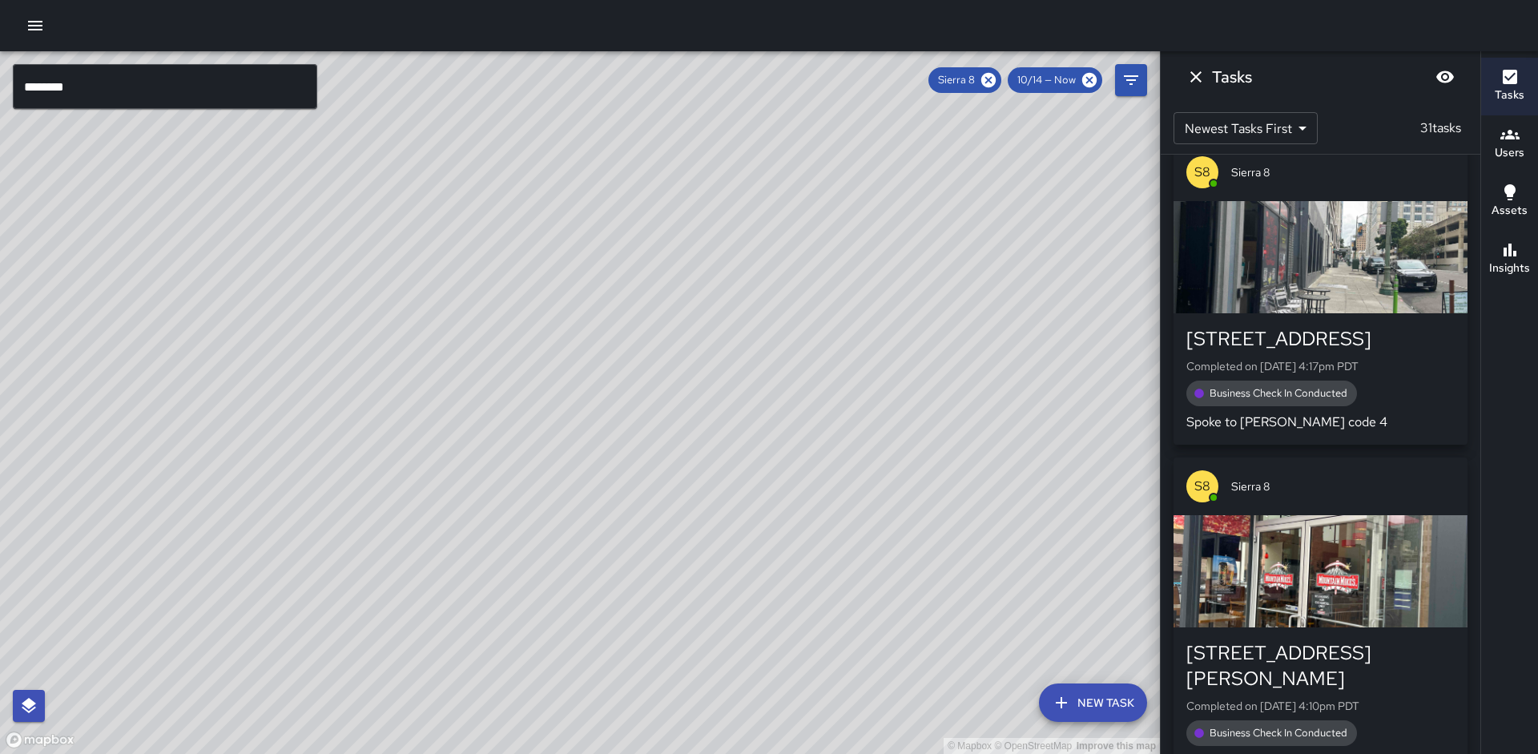
drag, startPoint x: 363, startPoint y: 486, endPoint x: 268, endPoint y: 374, distance: 146.7
click at [269, 373] on div "© Mapbox © OpenStreetMap Improve this map" at bounding box center [580, 402] width 1160 height 703
click at [990, 75] on icon at bounding box center [988, 80] width 14 height 14
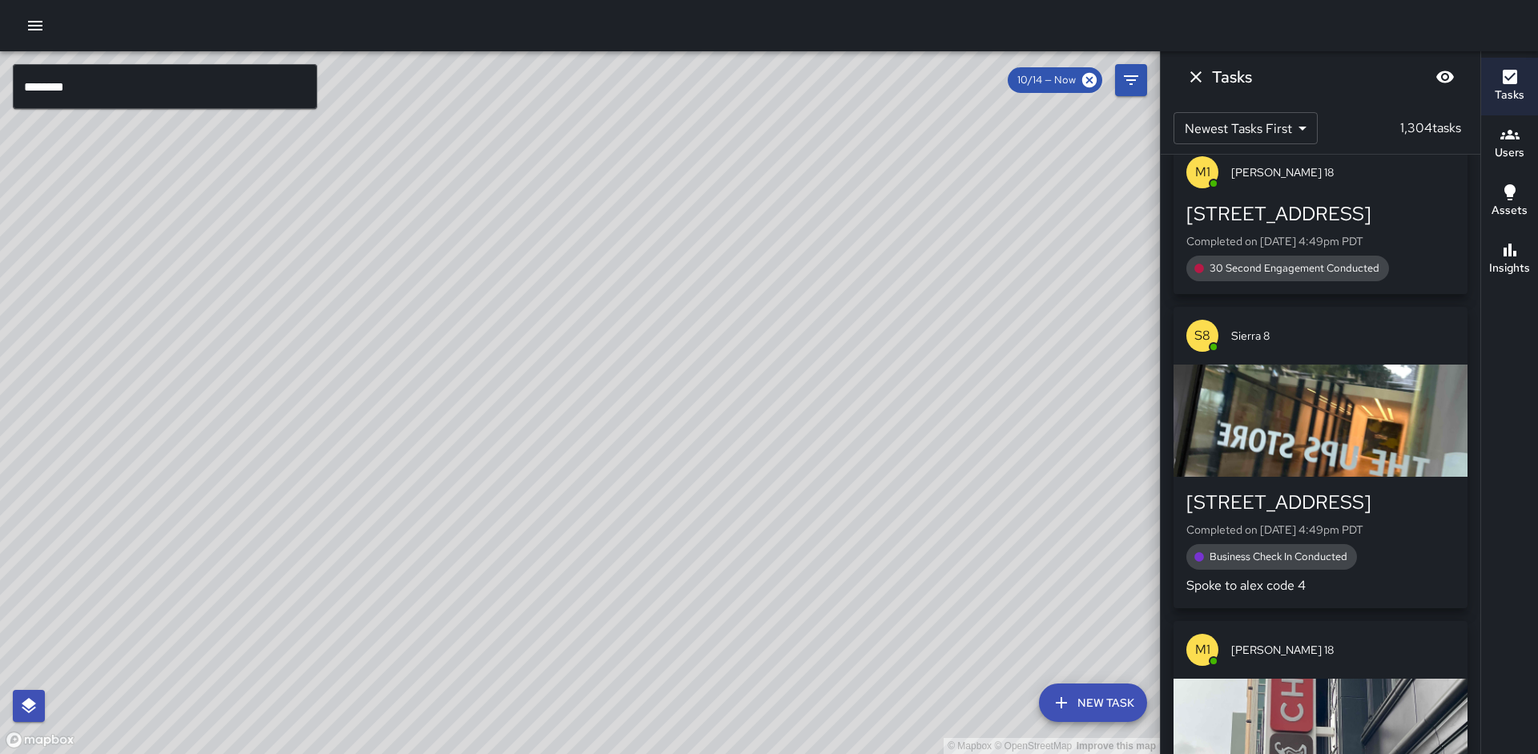
click at [571, 385] on div "© Mapbox © OpenStreetMap Improve this map" at bounding box center [580, 402] width 1160 height 703
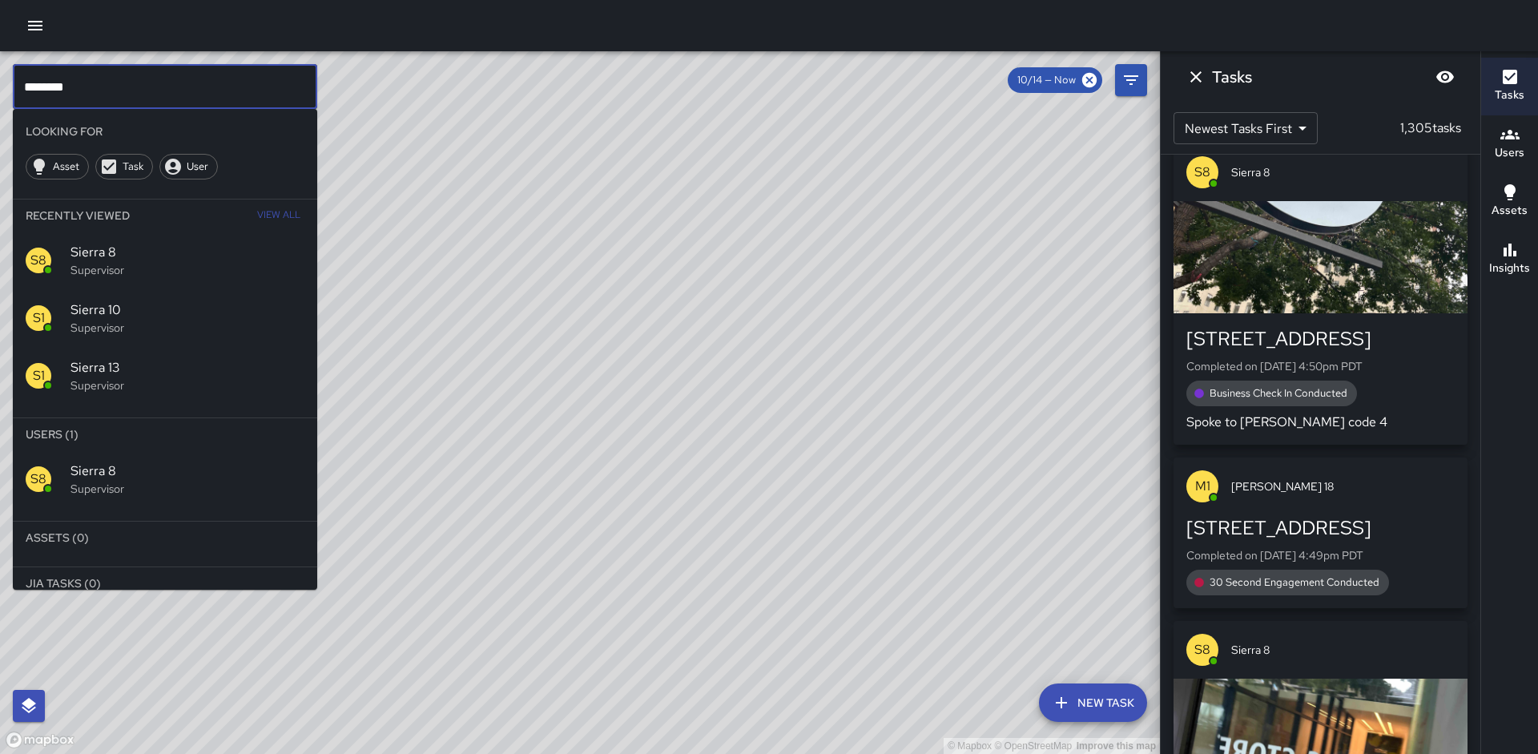
click at [171, 87] on input "********" at bounding box center [165, 86] width 304 height 45
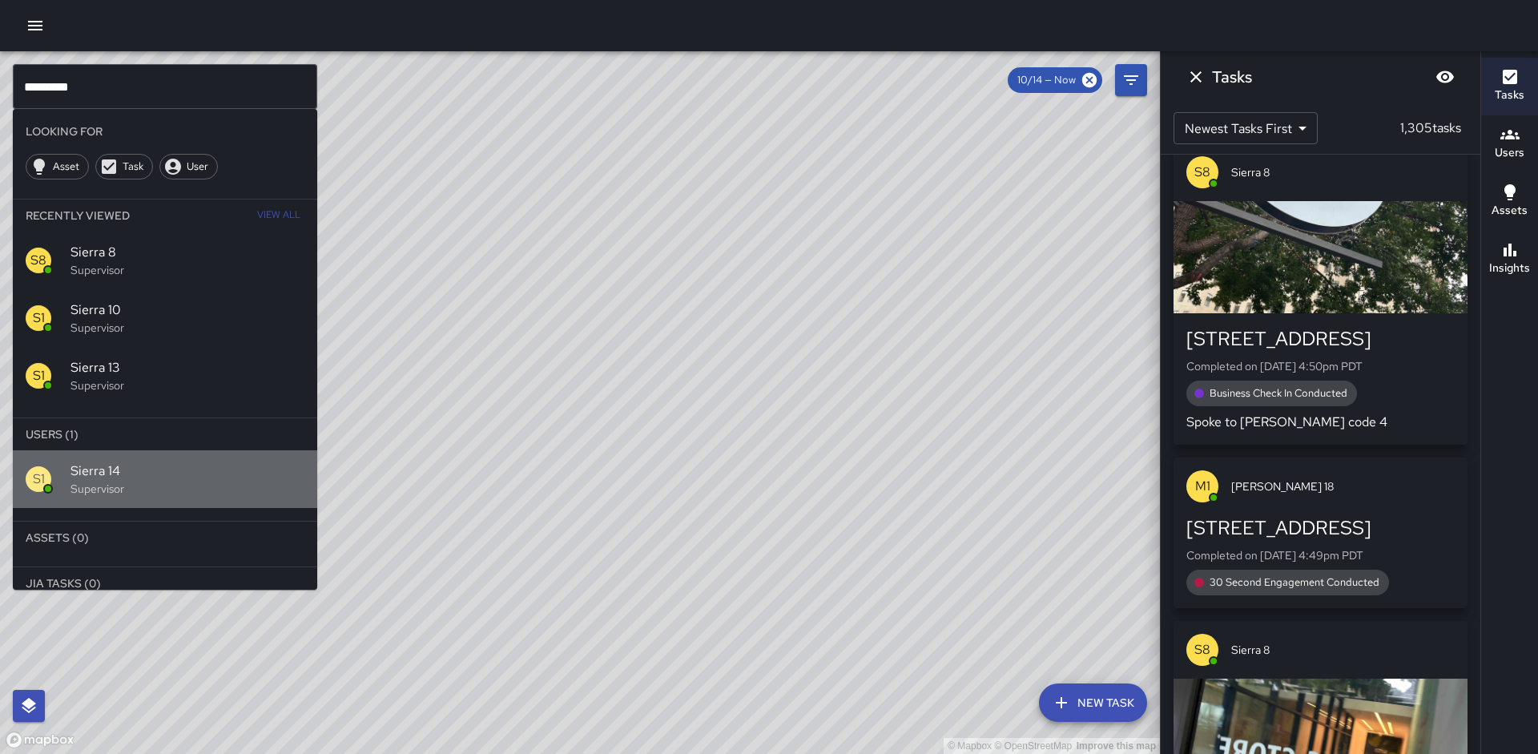
drag, startPoint x: 109, startPoint y: 503, endPoint x: 134, endPoint y: 496, distance: 25.9
click at [109, 503] on div "S1 Sierra 14 Supervisor" at bounding box center [165, 479] width 304 height 58
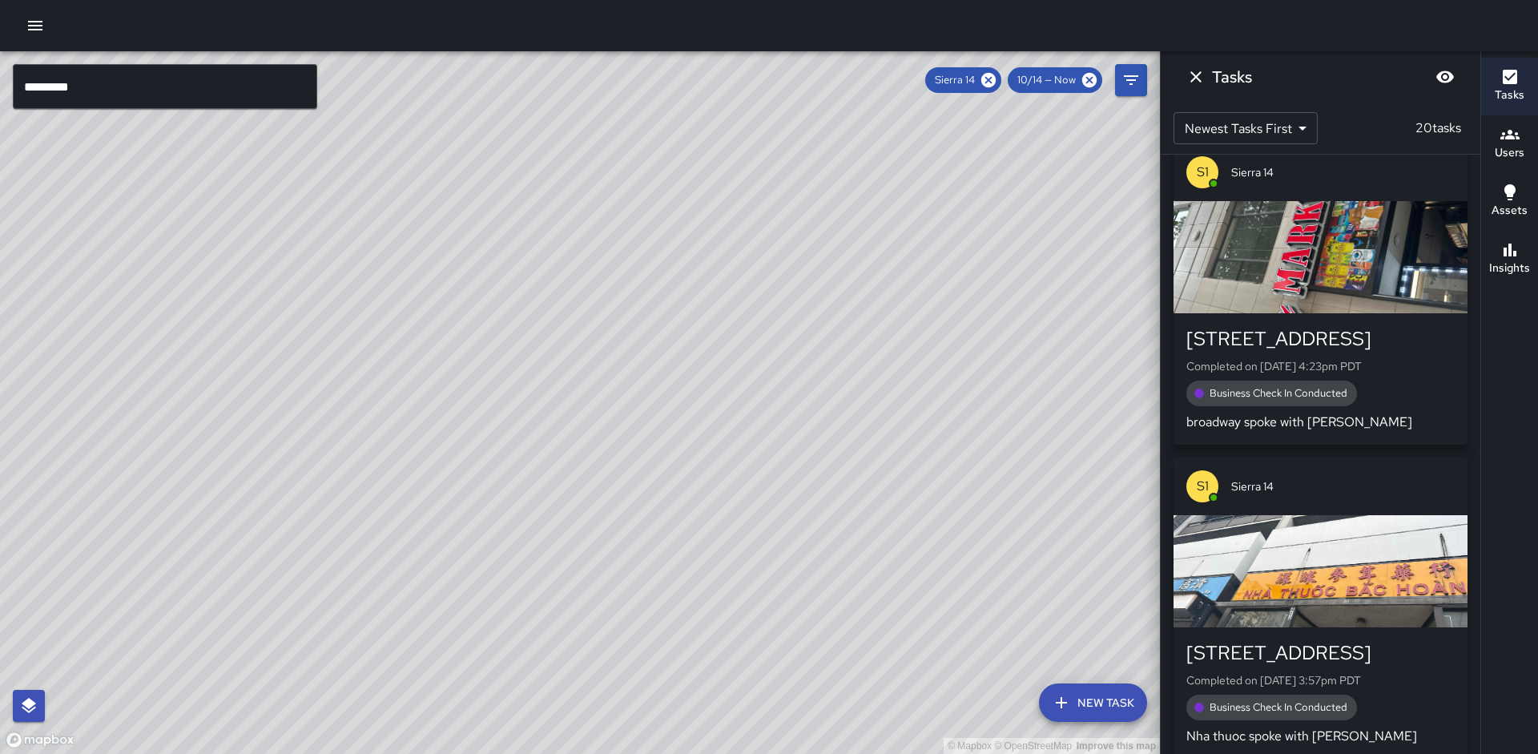
drag, startPoint x: 433, startPoint y: 617, endPoint x: 537, endPoint y: 412, distance: 230.0
click at [537, 412] on div "© Mapbox © OpenStreetMap Improve this map" at bounding box center [580, 402] width 1160 height 703
click at [991, 75] on icon at bounding box center [988, 80] width 14 height 14
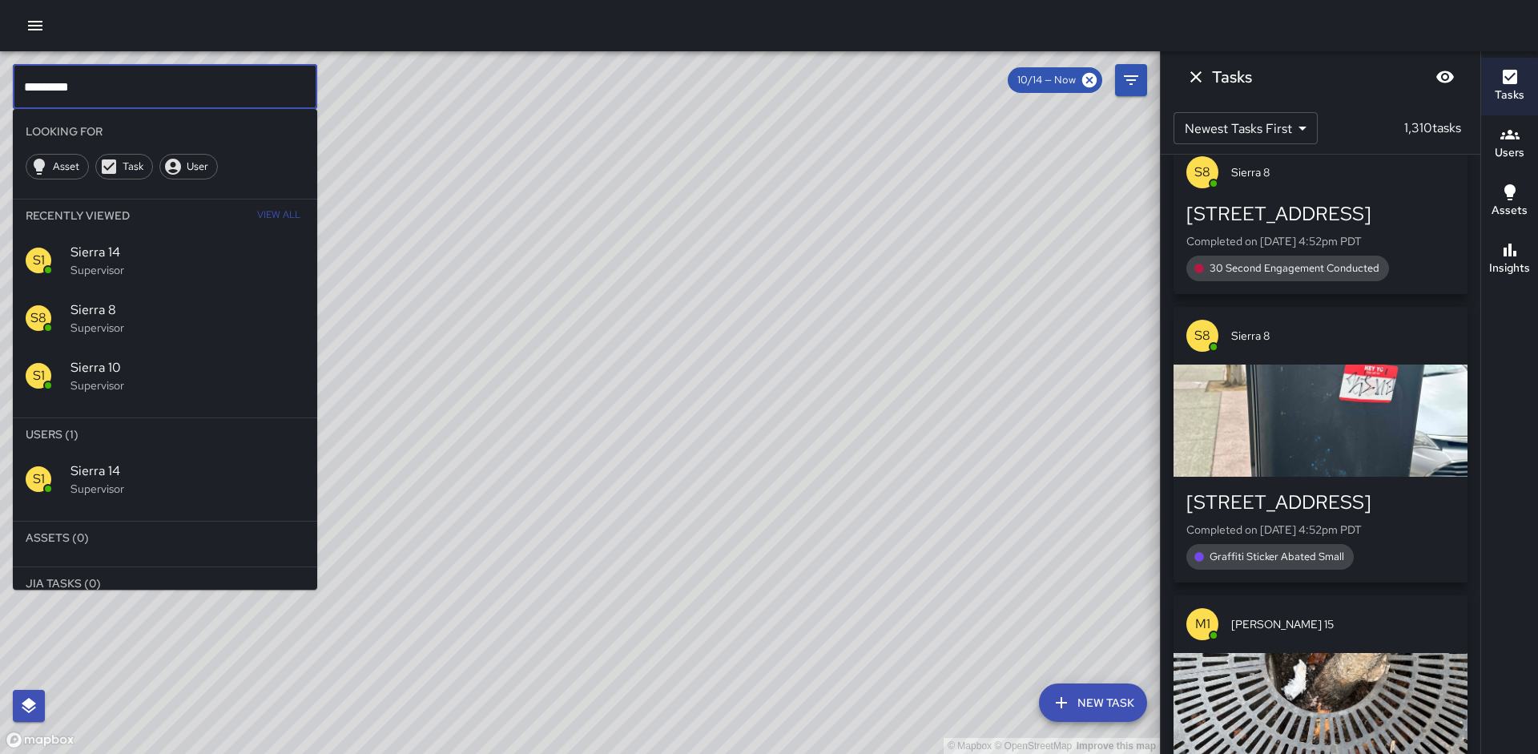
click at [101, 81] on input "*********" at bounding box center [165, 86] width 304 height 45
type input "*"
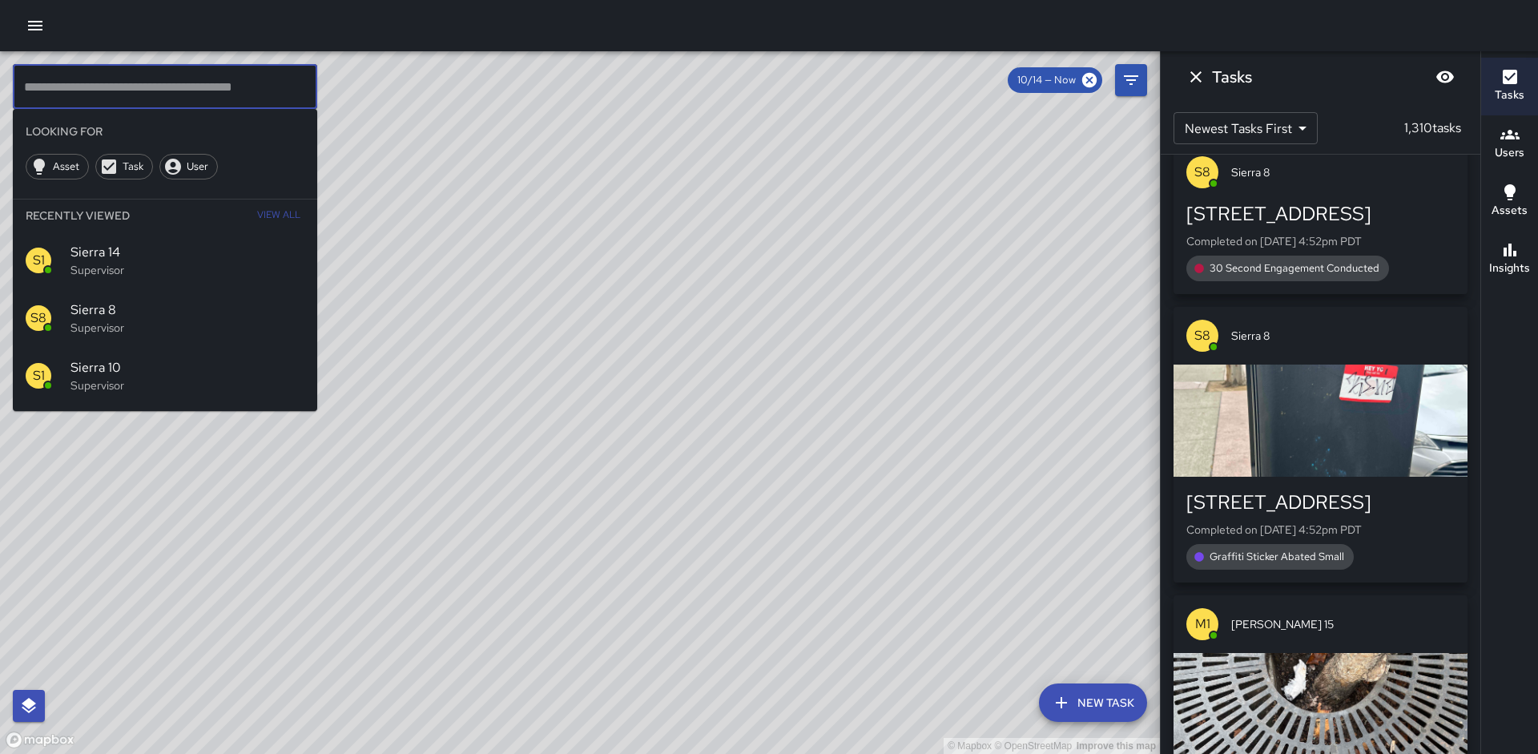
click at [22, 39] on div at bounding box center [769, 25] width 1538 height 51
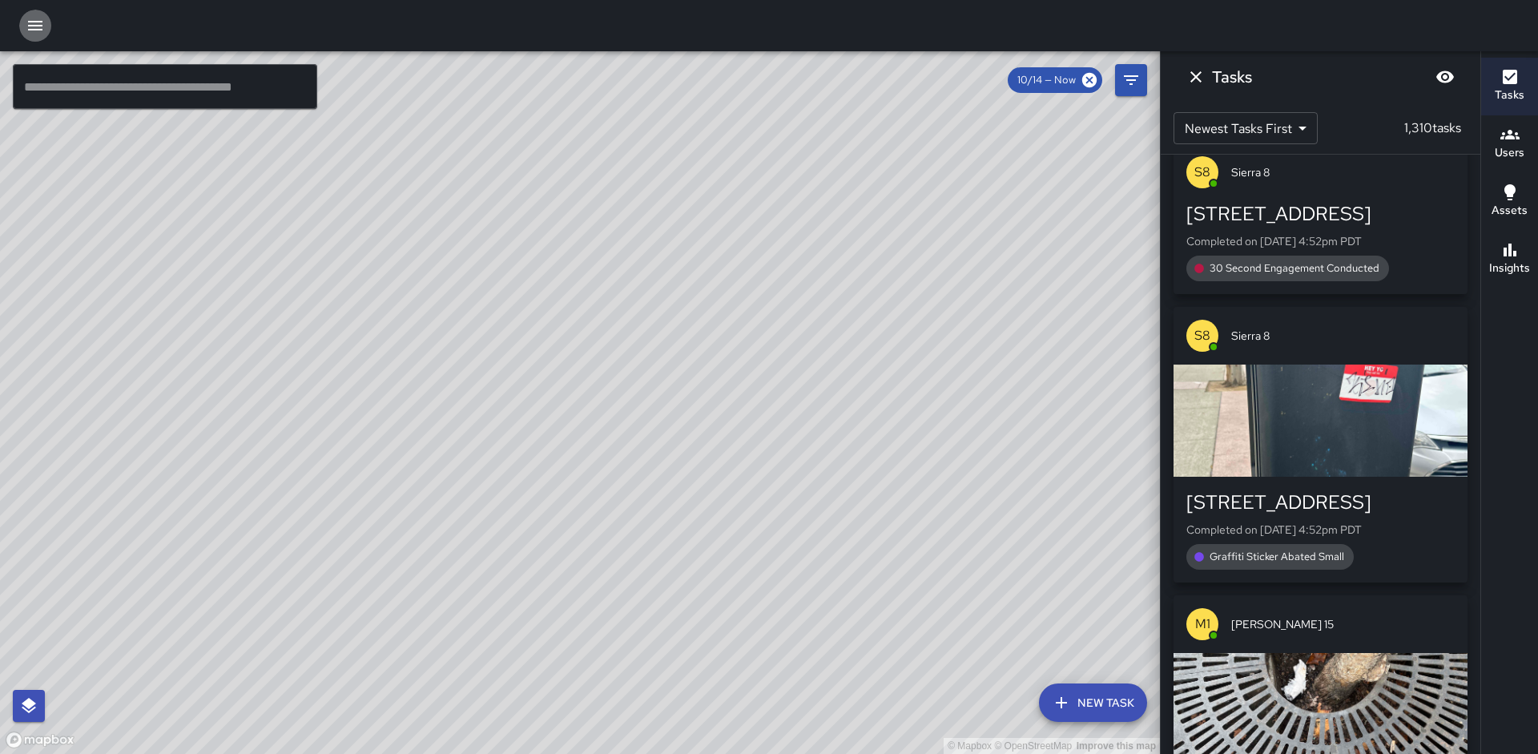
click at [36, 36] on button "button" at bounding box center [35, 26] width 32 height 32
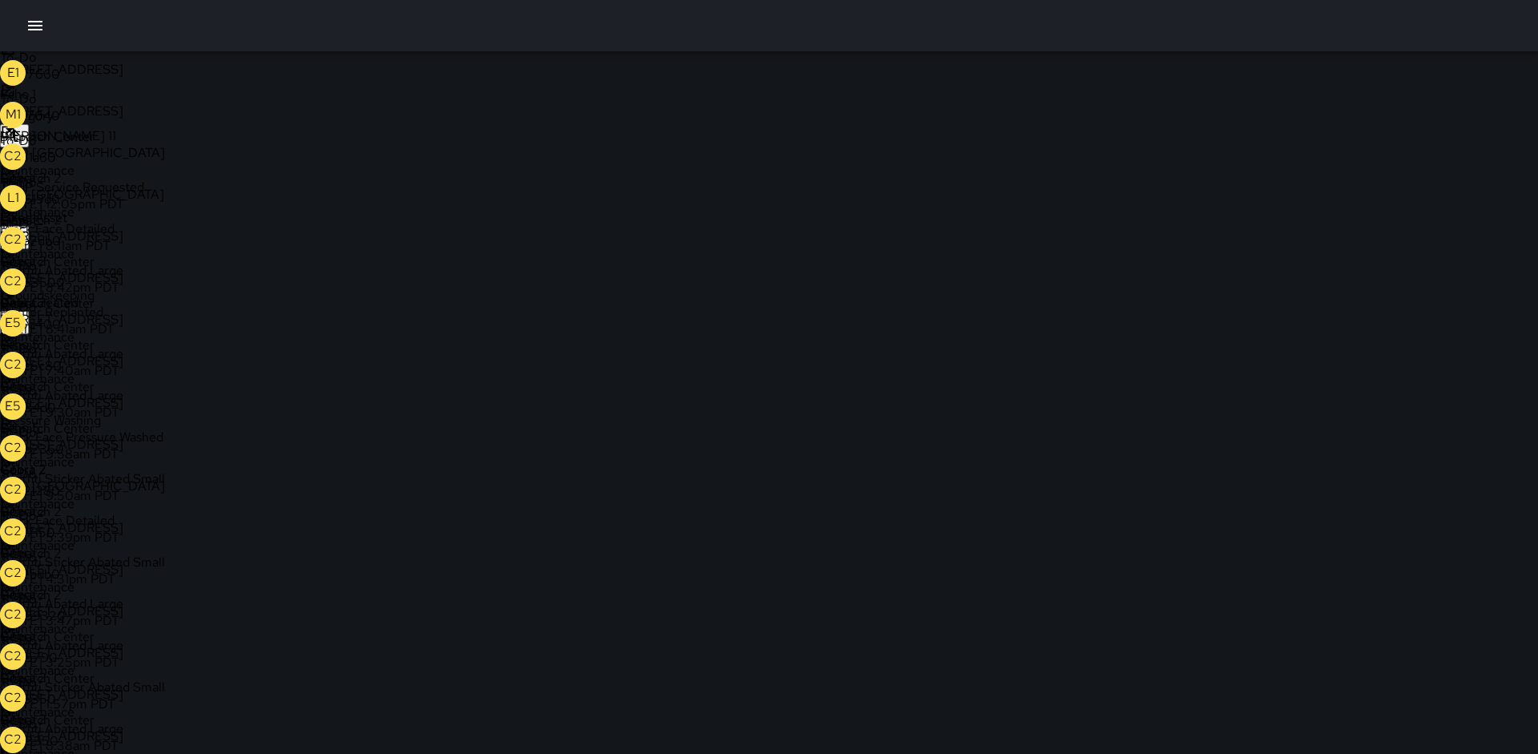
scroll to position [457, 0]
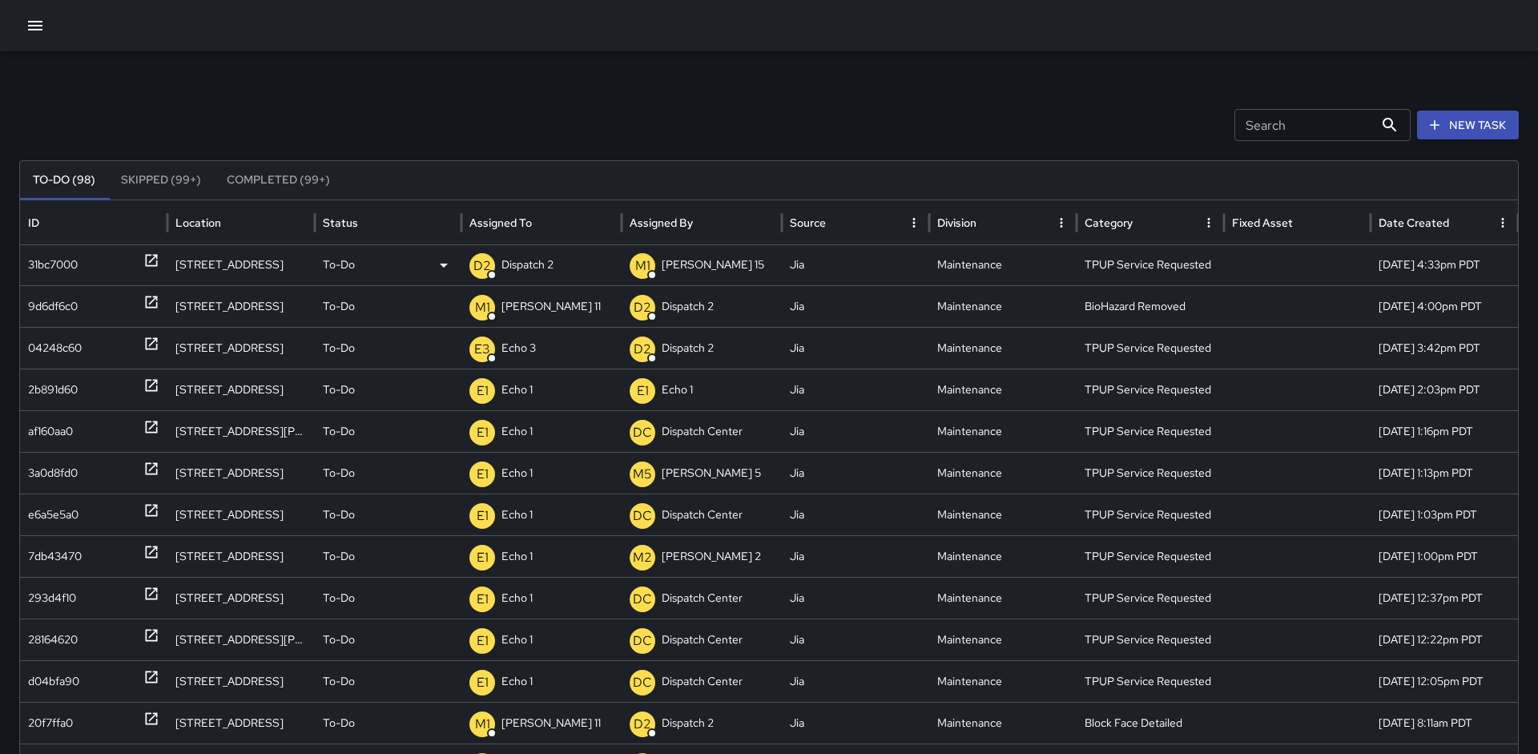
scroll to position [1, 0]
click at [155, 261] on icon at bounding box center [151, 260] width 16 height 16
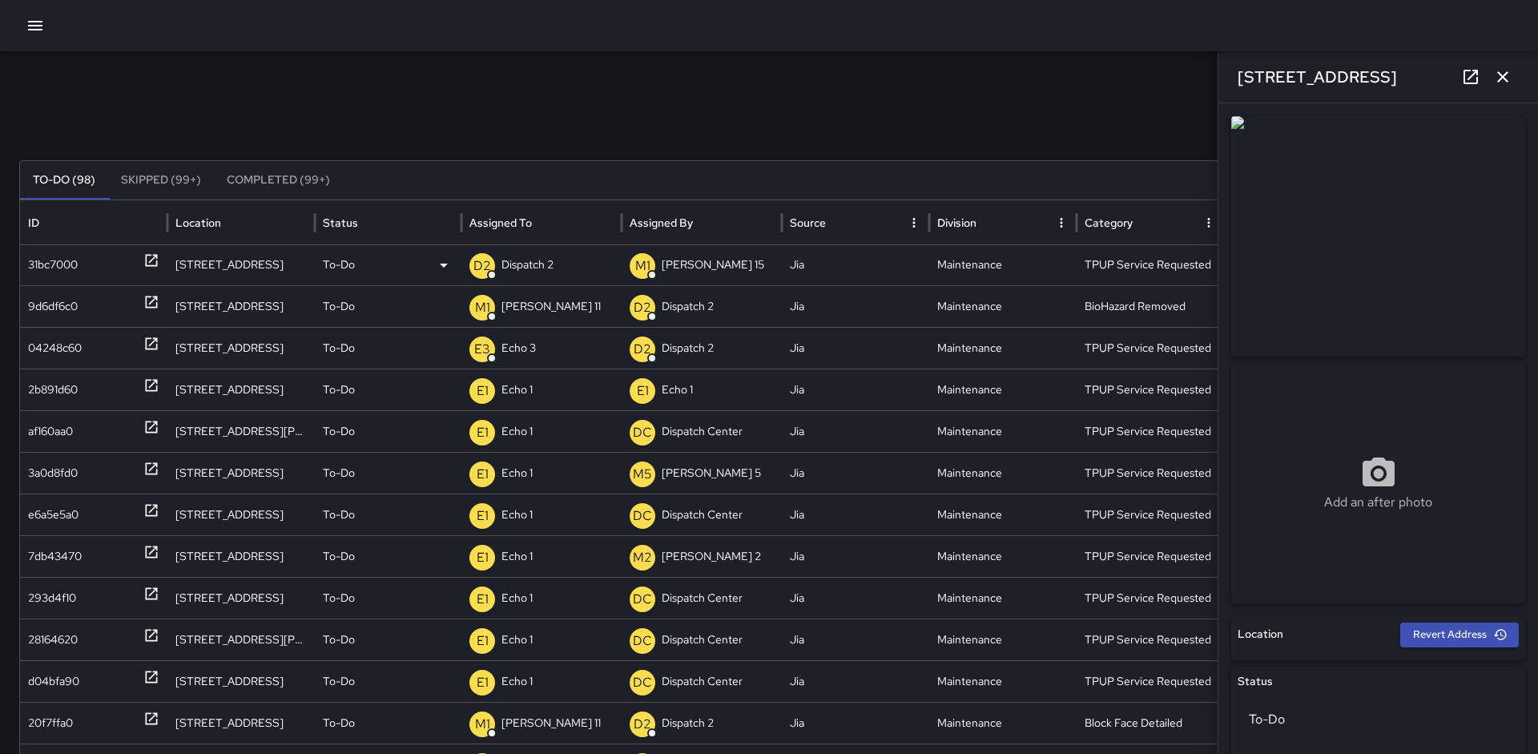
scroll to position [0, 0]
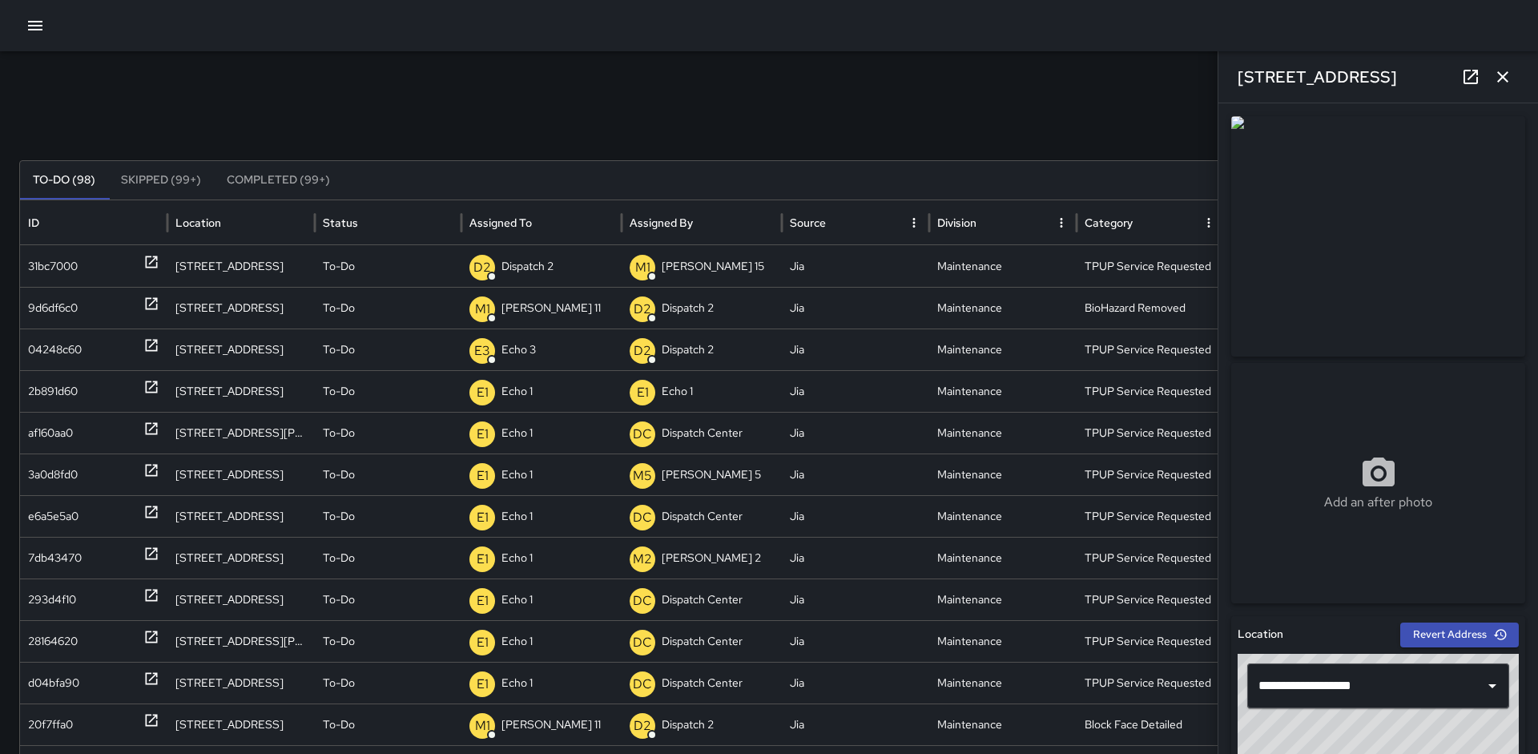
click at [1513, 71] on button "button" at bounding box center [1503, 77] width 32 height 32
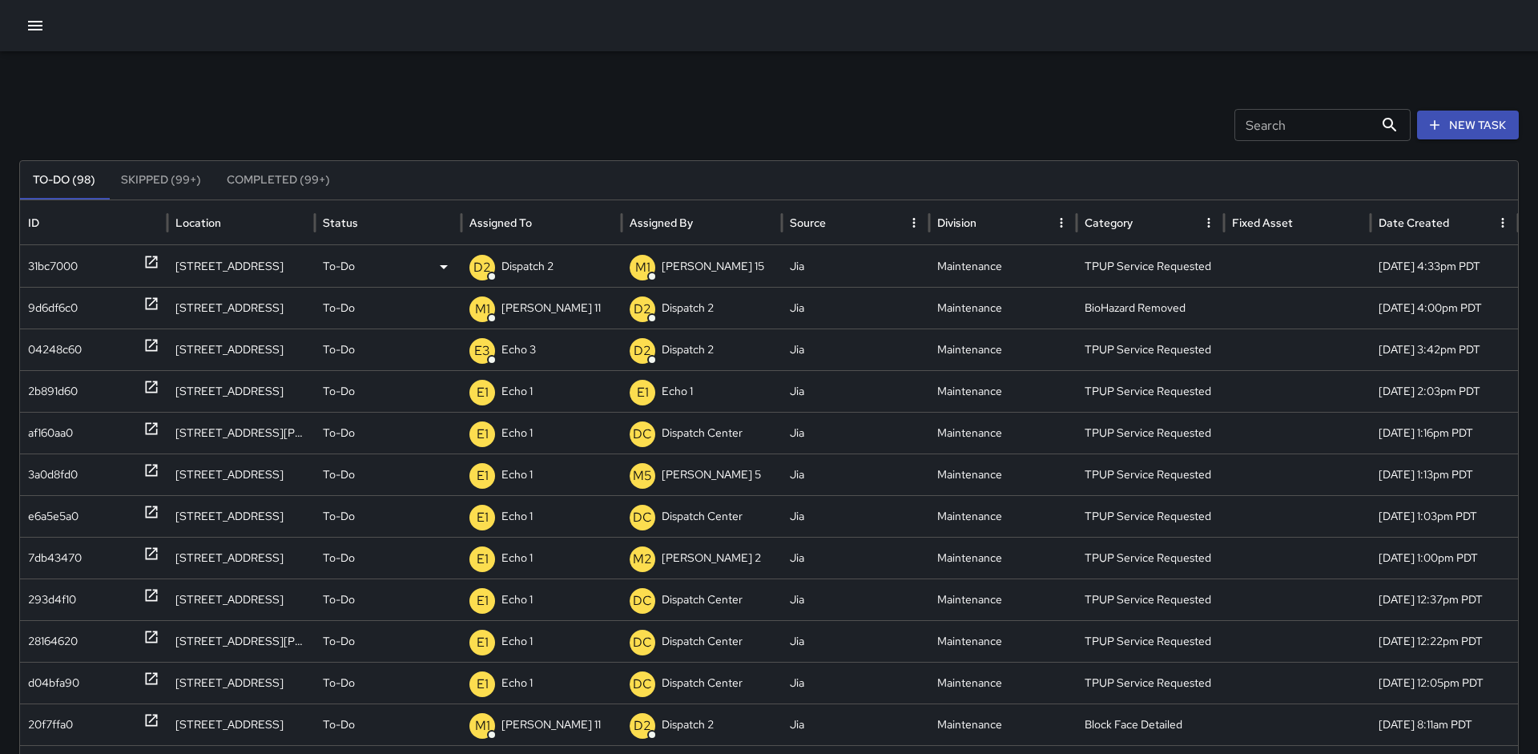
click at [144, 260] on icon at bounding box center [151, 262] width 16 height 16
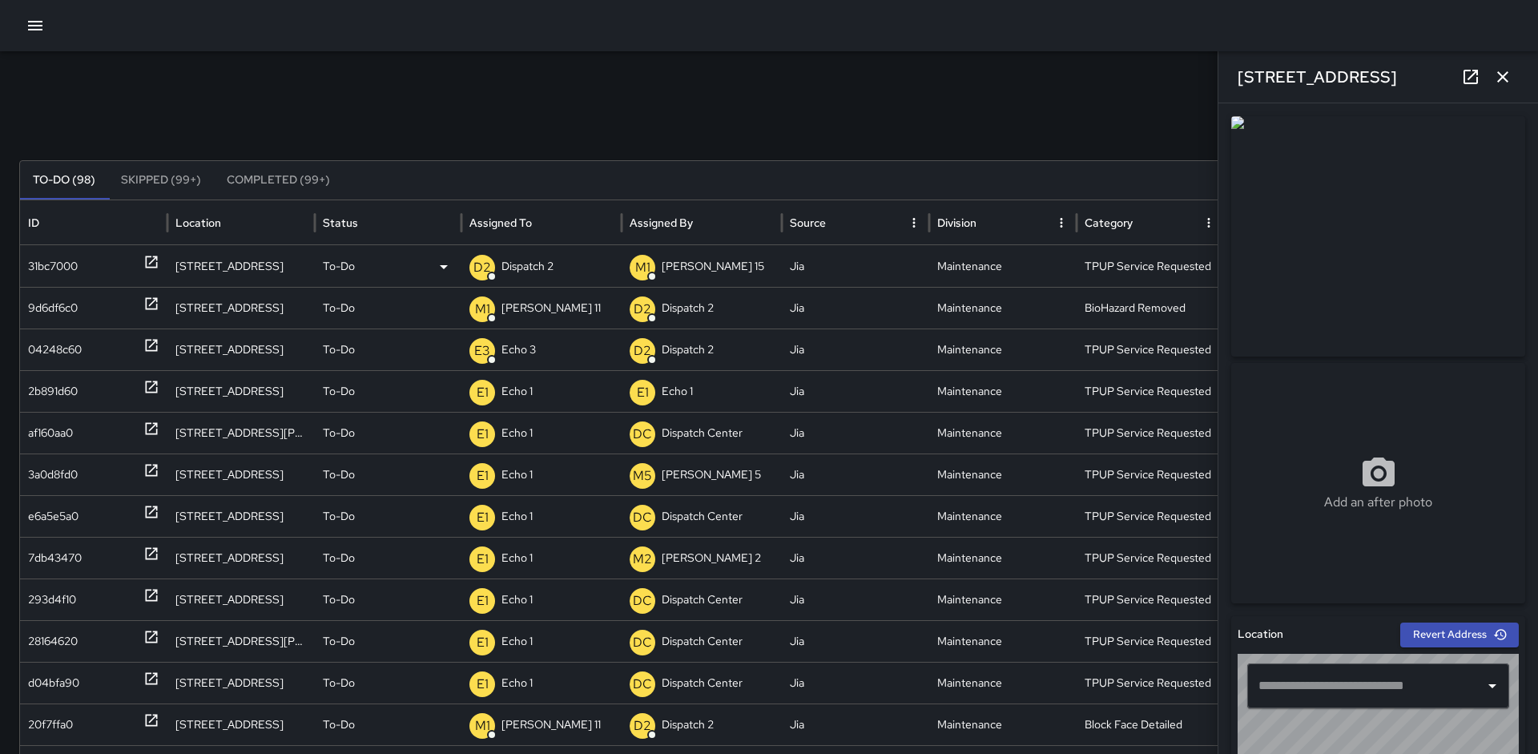
type input "**********"
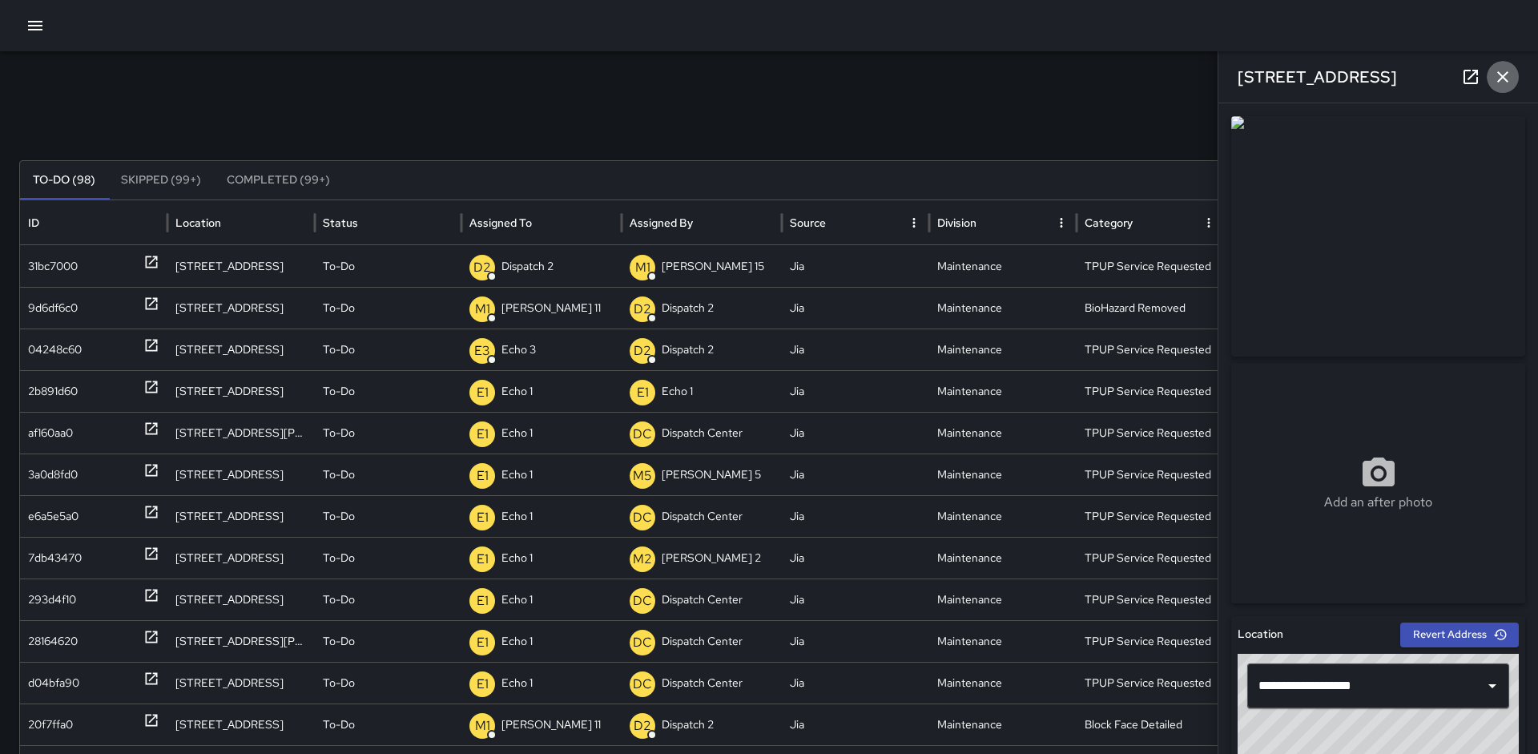
click at [1501, 84] on icon "button" at bounding box center [1502, 76] width 19 height 19
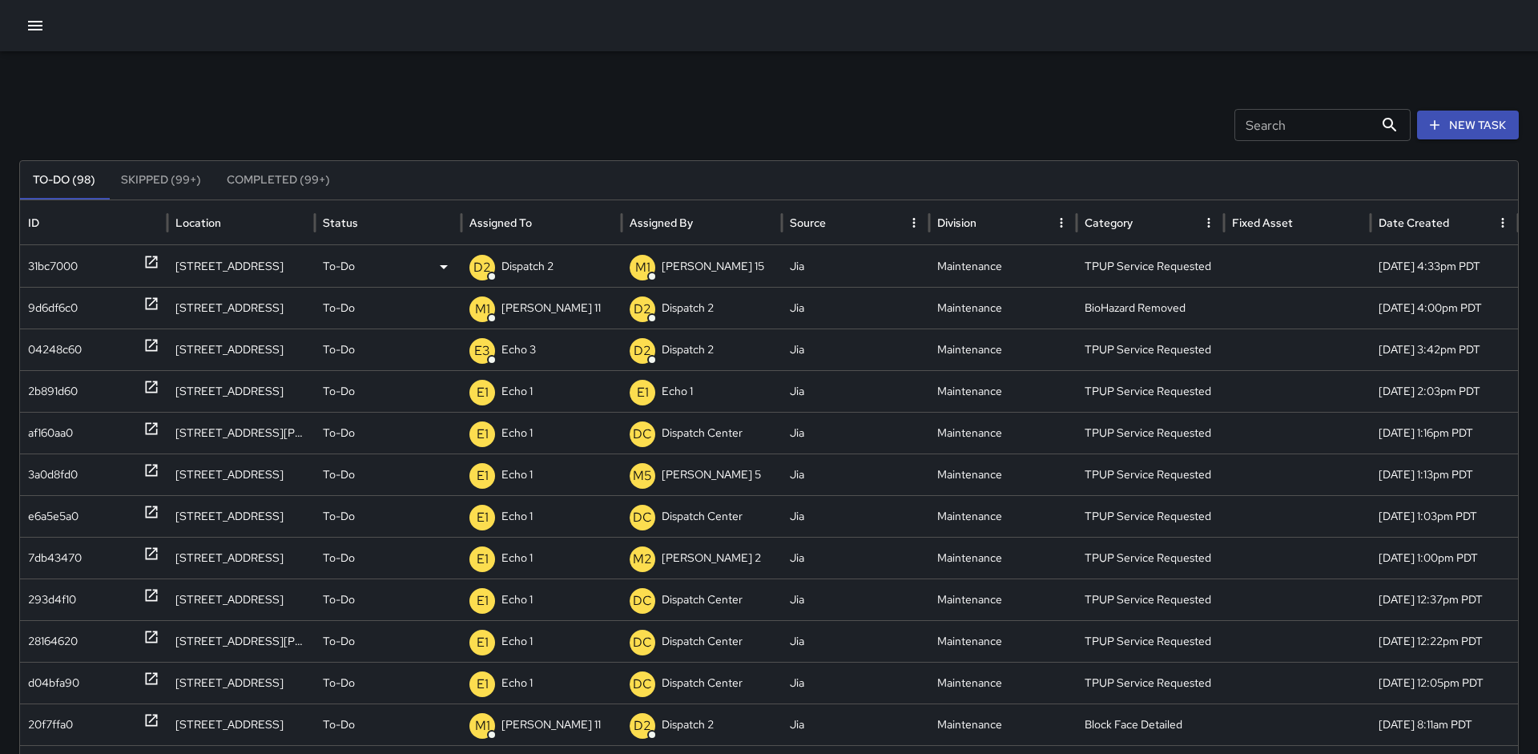
click at [343, 260] on p "To-Do" at bounding box center [339, 266] width 32 height 41
click at [341, 144] on div at bounding box center [769, 377] width 1538 height 754
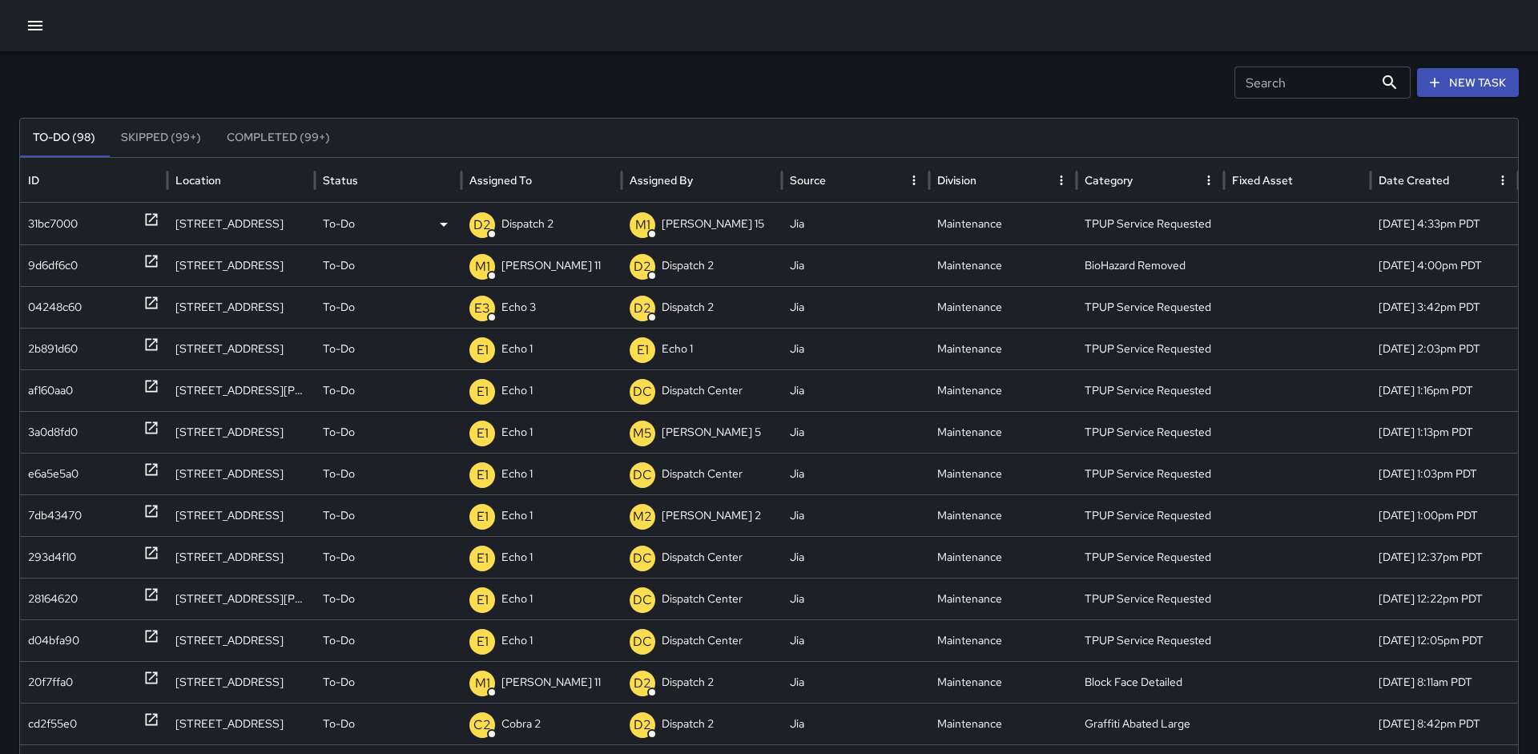
click at [327, 222] on p "To-Do" at bounding box center [339, 223] width 32 height 41
click at [354, 317] on li "Completed" at bounding box center [388, 322] width 146 height 29
